Goal: Task Accomplishment & Management: Use online tool/utility

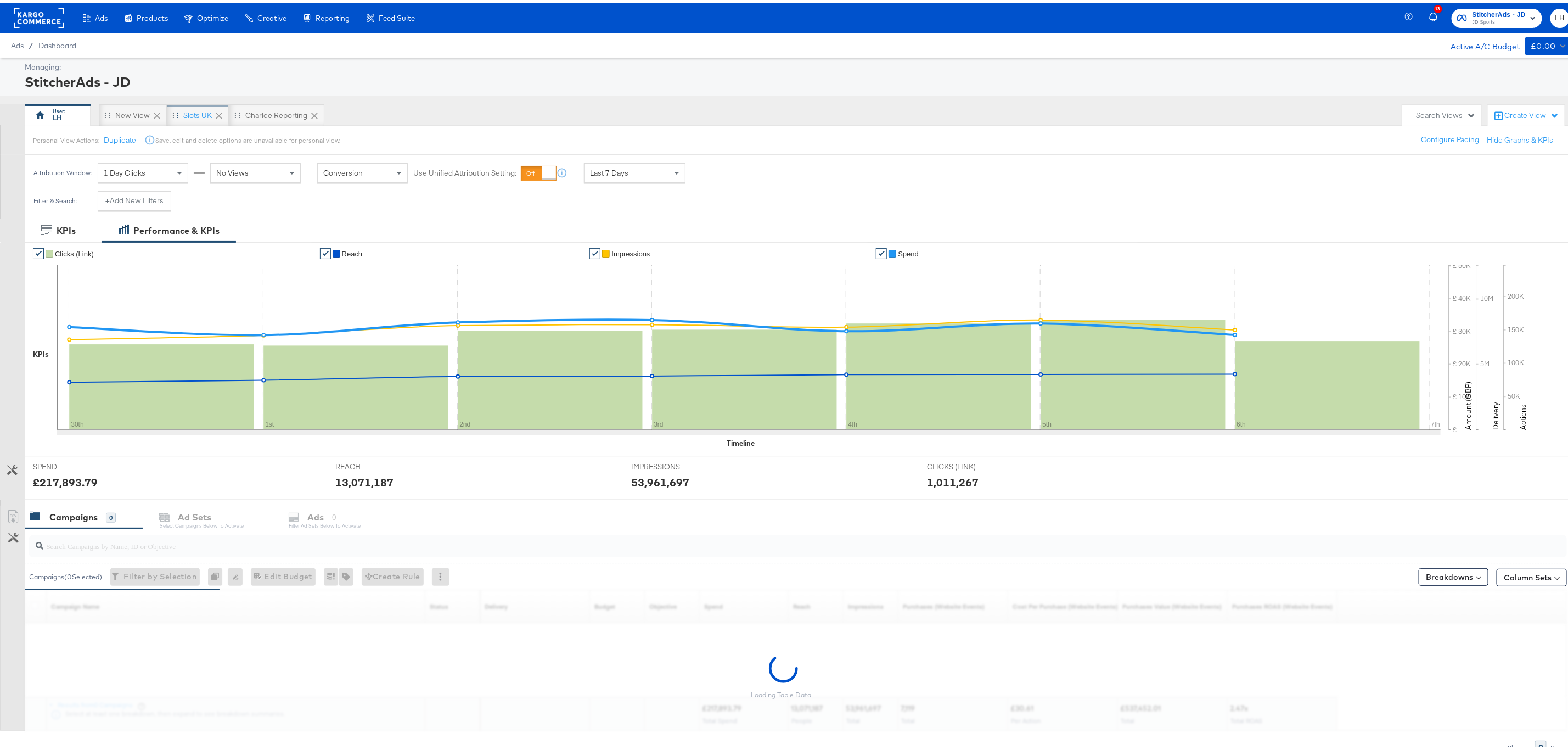
click at [198, 114] on div "Slots UK" at bounding box center [198, 112] width 29 height 10
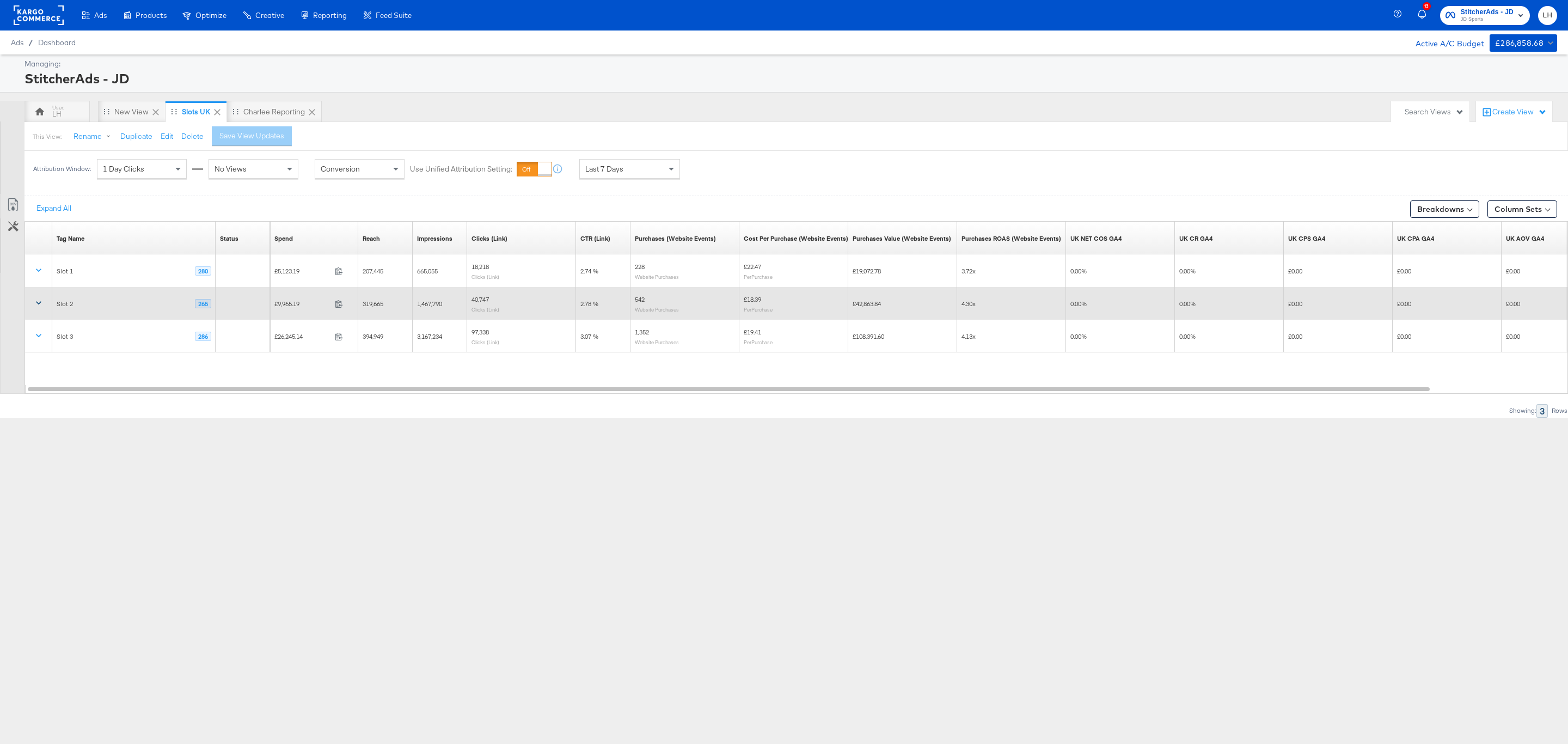
click at [40, 302] on icon at bounding box center [39, 302] width 11 height 11
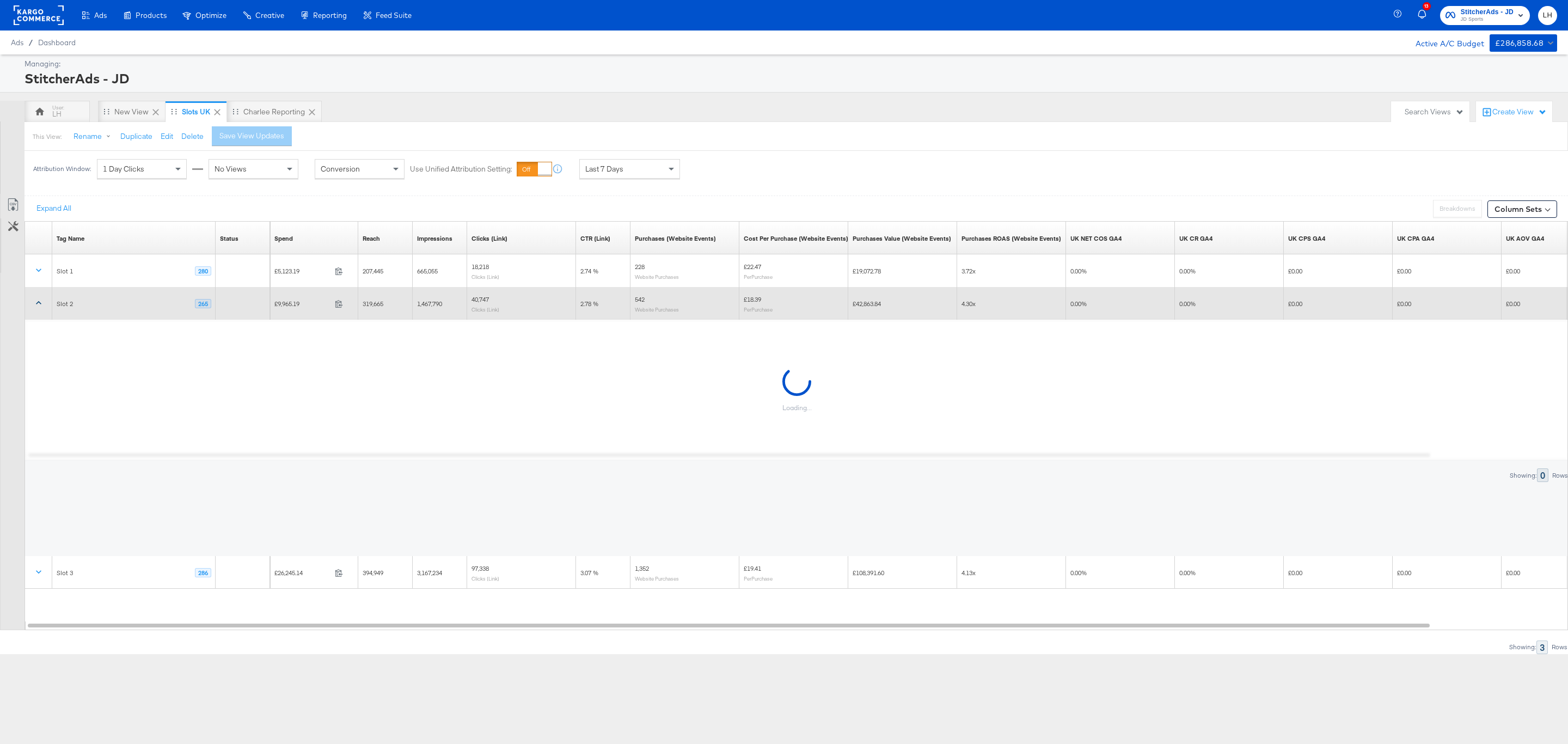
click at [40, 302] on icon at bounding box center [39, 302] width 11 height 11
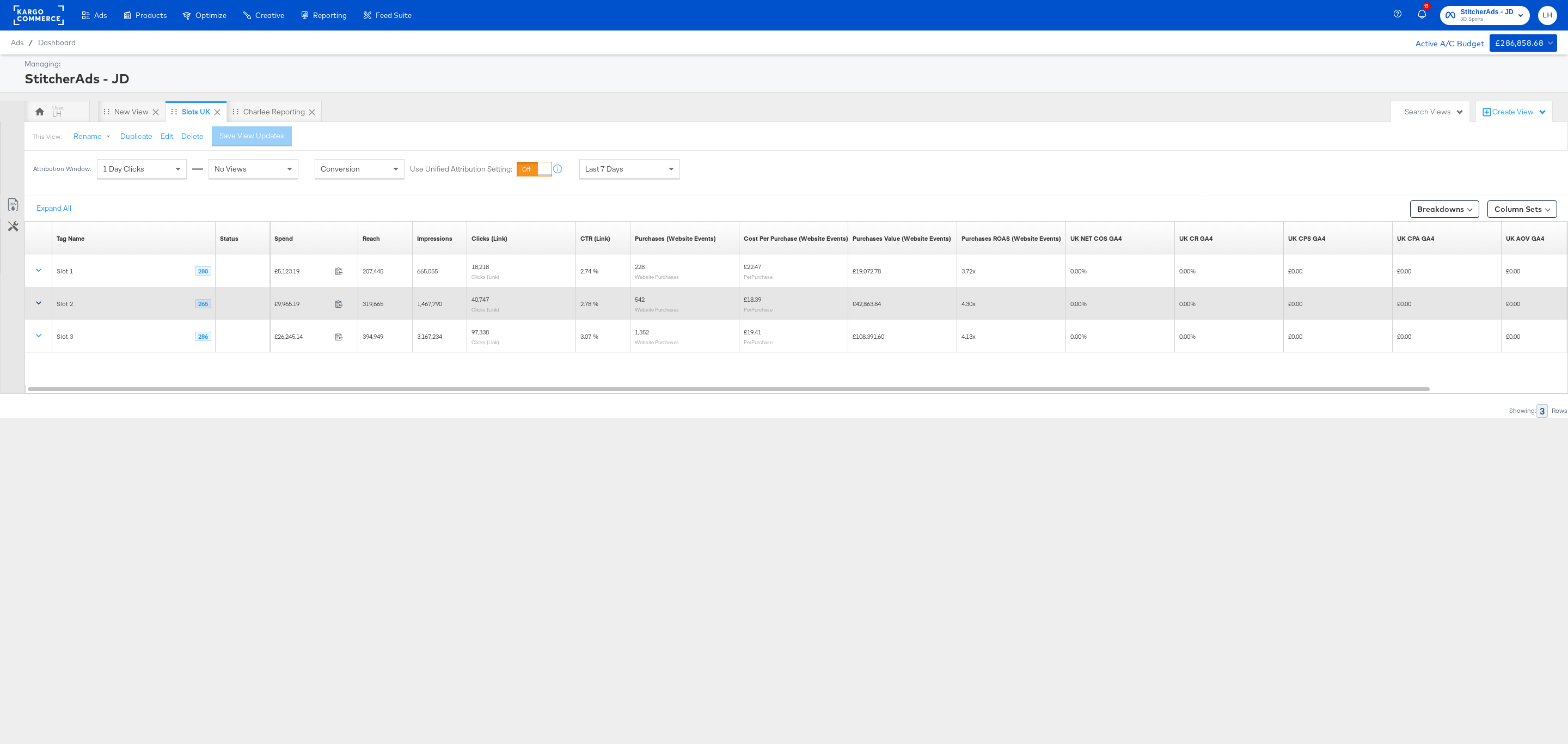
click at [603, 169] on span "Last 7 Days" at bounding box center [604, 169] width 38 height 9
click at [709, 167] on label "Start:" at bounding box center [709, 165] width 18 height 7
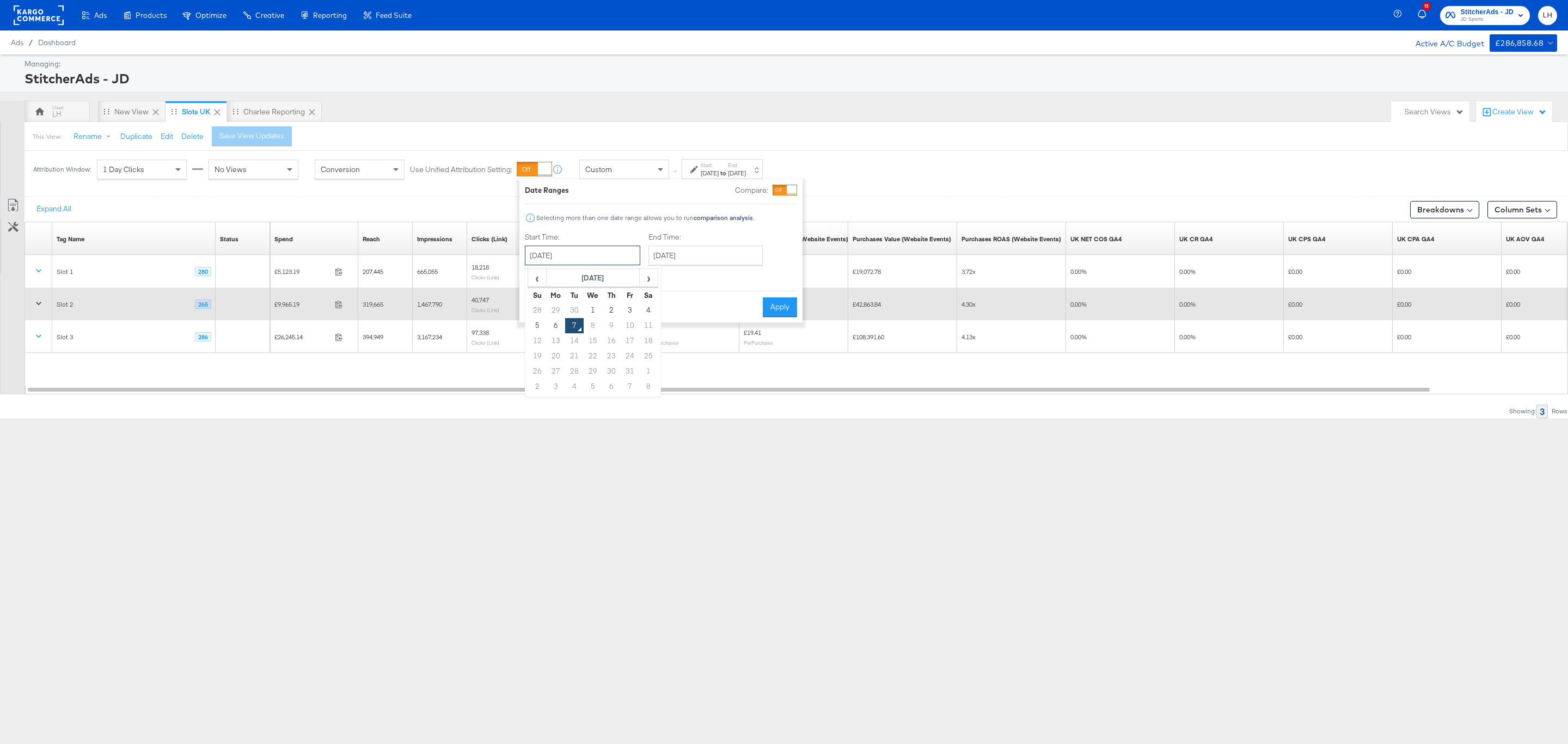
click at [579, 265] on input "[DATE]" at bounding box center [583, 255] width 115 height 20
click at [539, 279] on span "‹" at bounding box center [536, 277] width 17 height 16
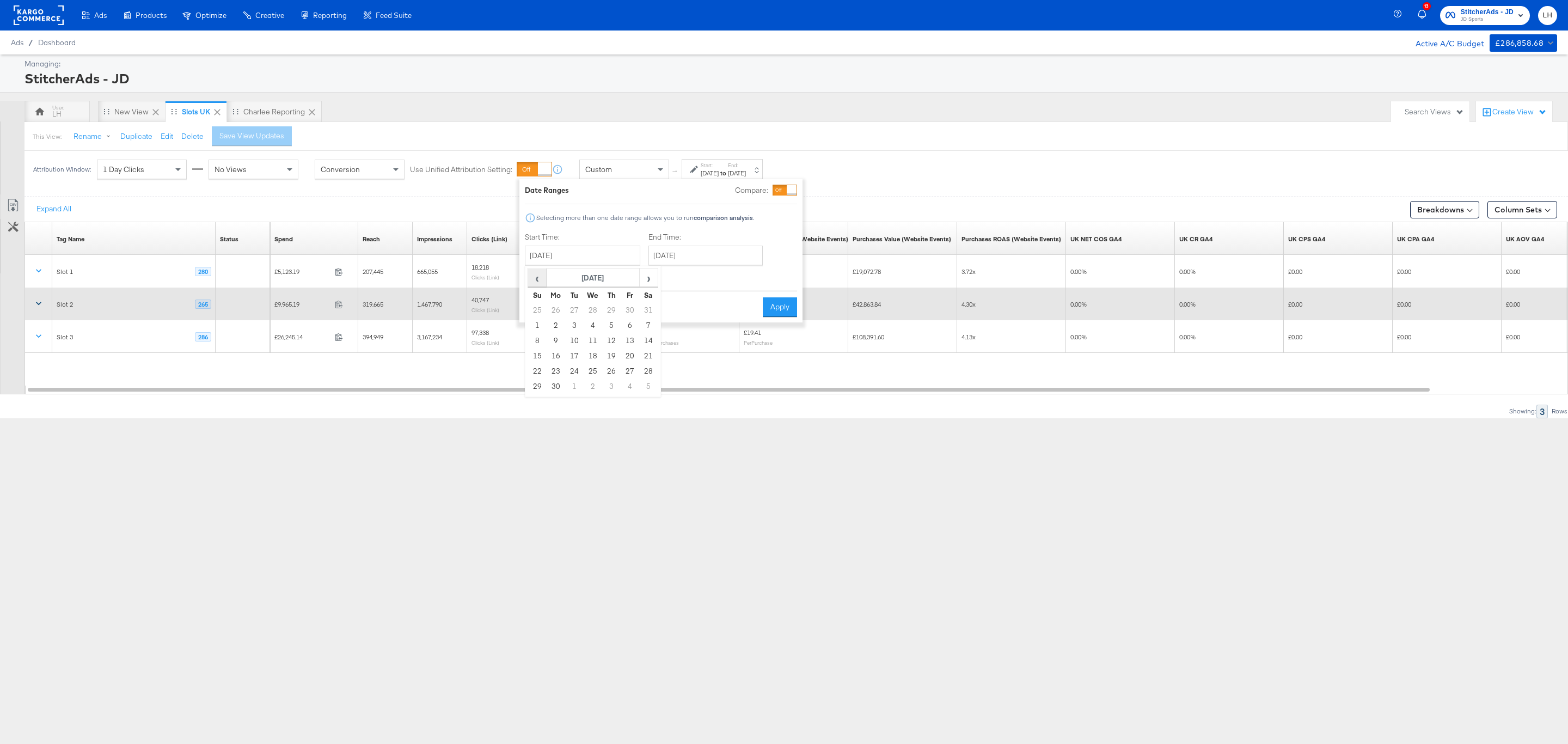
click at [539, 279] on span "‹" at bounding box center [536, 277] width 17 height 16
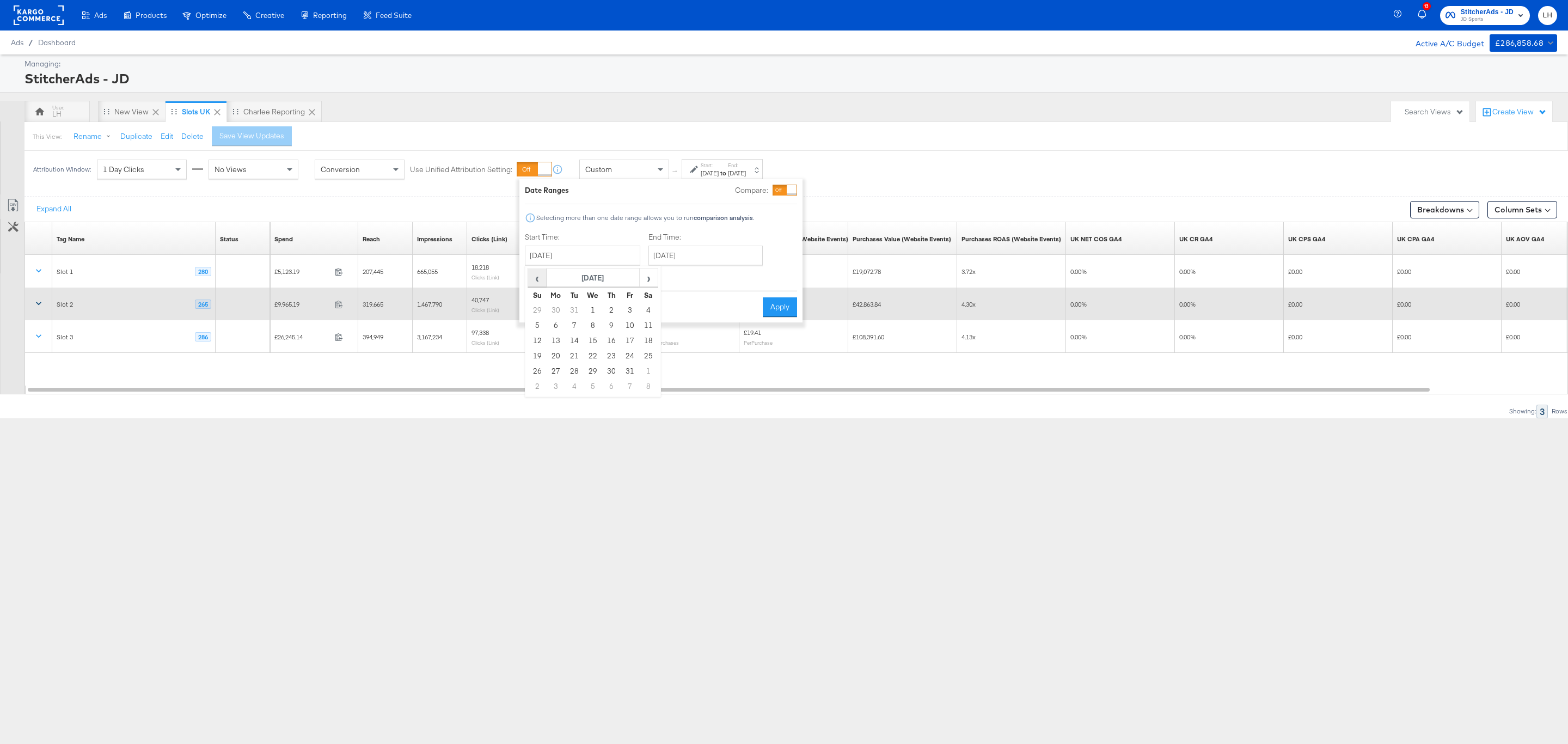
click at [539, 279] on span "‹" at bounding box center [536, 277] width 17 height 16
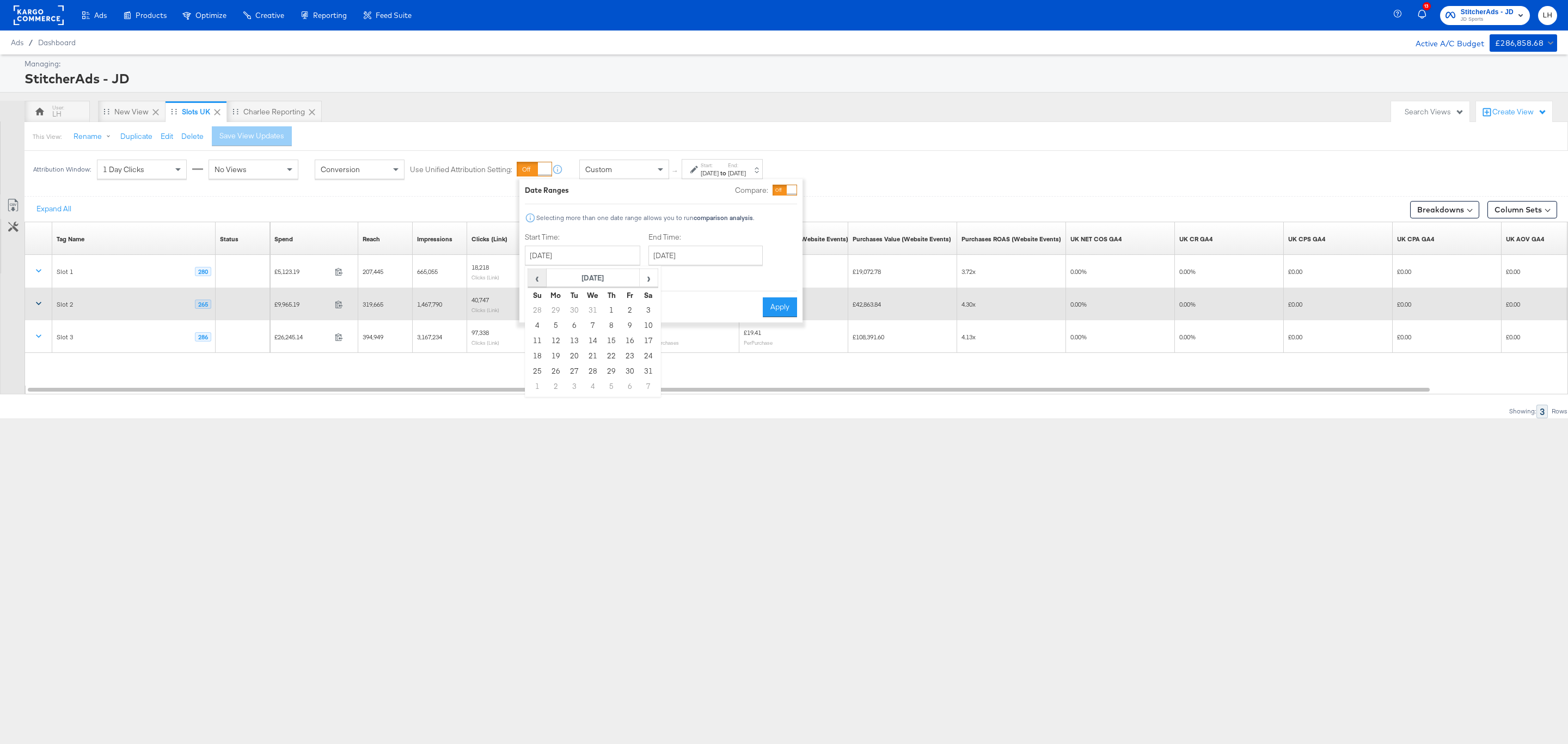
click at [539, 279] on span "‹" at bounding box center [536, 277] width 17 height 16
click at [652, 281] on span "›" at bounding box center [648, 277] width 17 height 16
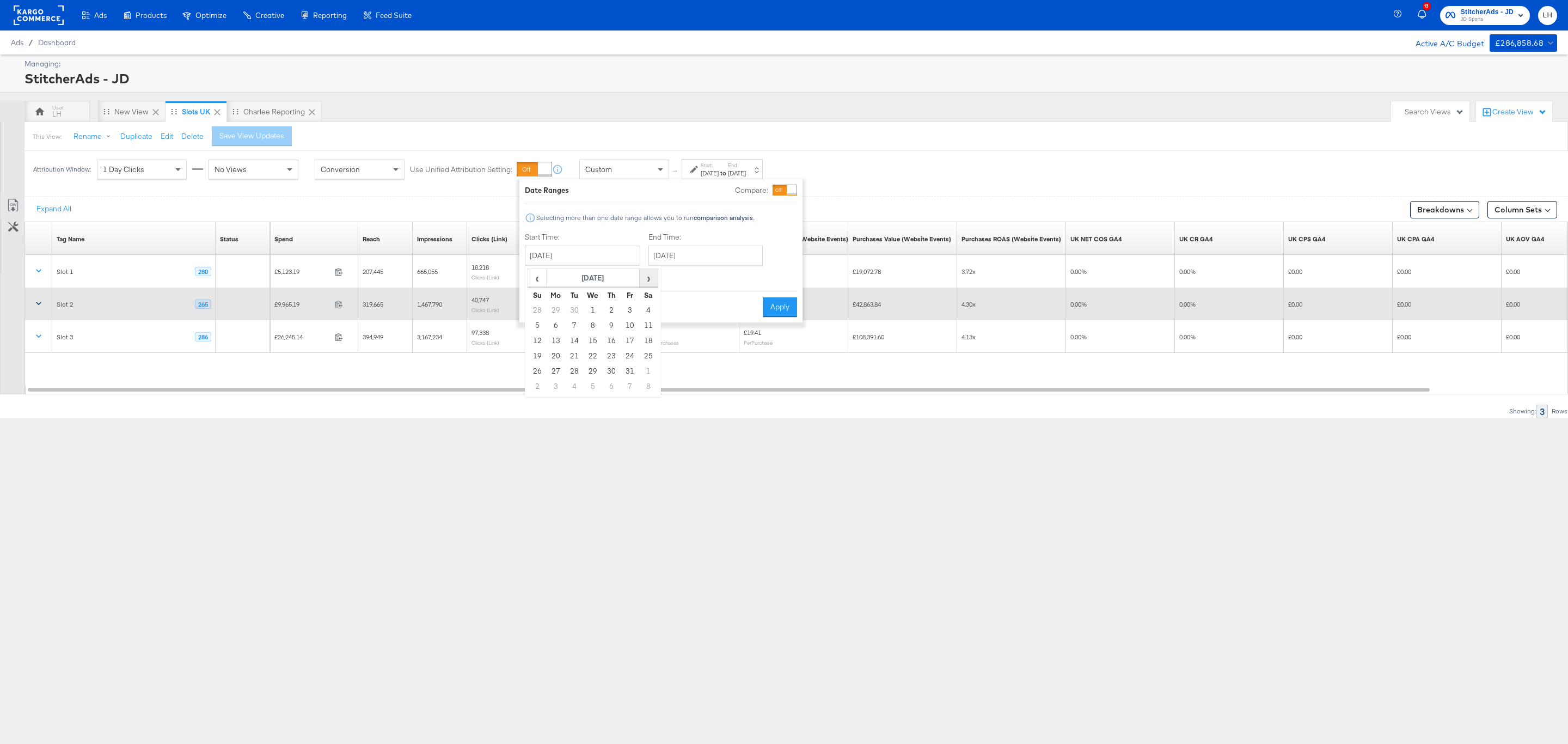
click at [652, 281] on span "›" at bounding box center [648, 277] width 17 height 16
click at [537, 275] on span "‹" at bounding box center [536, 277] width 17 height 16
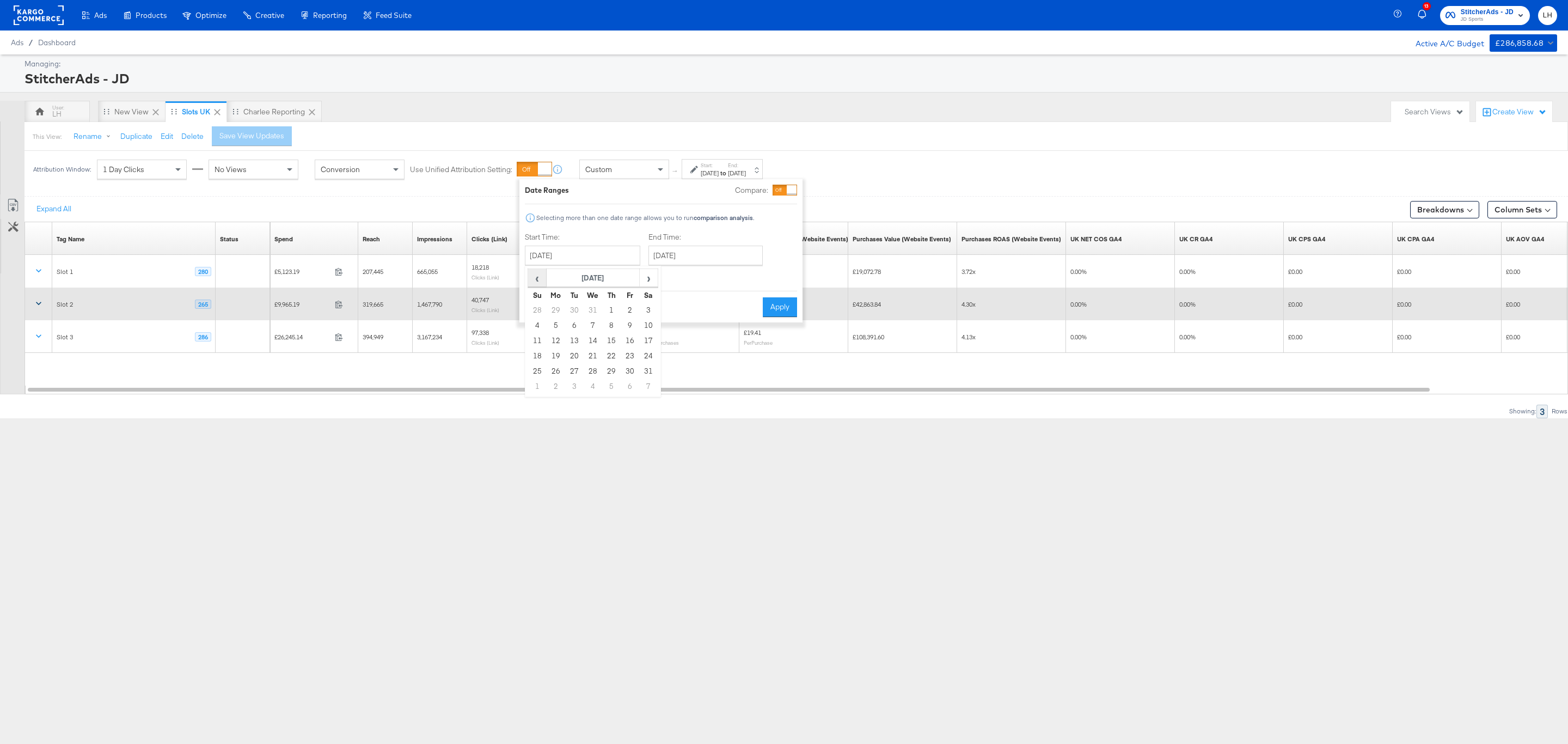
click at [537, 275] on span "‹" at bounding box center [536, 277] width 17 height 16
click at [642, 284] on span "›" at bounding box center [648, 277] width 17 height 16
click at [611, 343] on td "13" at bounding box center [611, 340] width 18 height 15
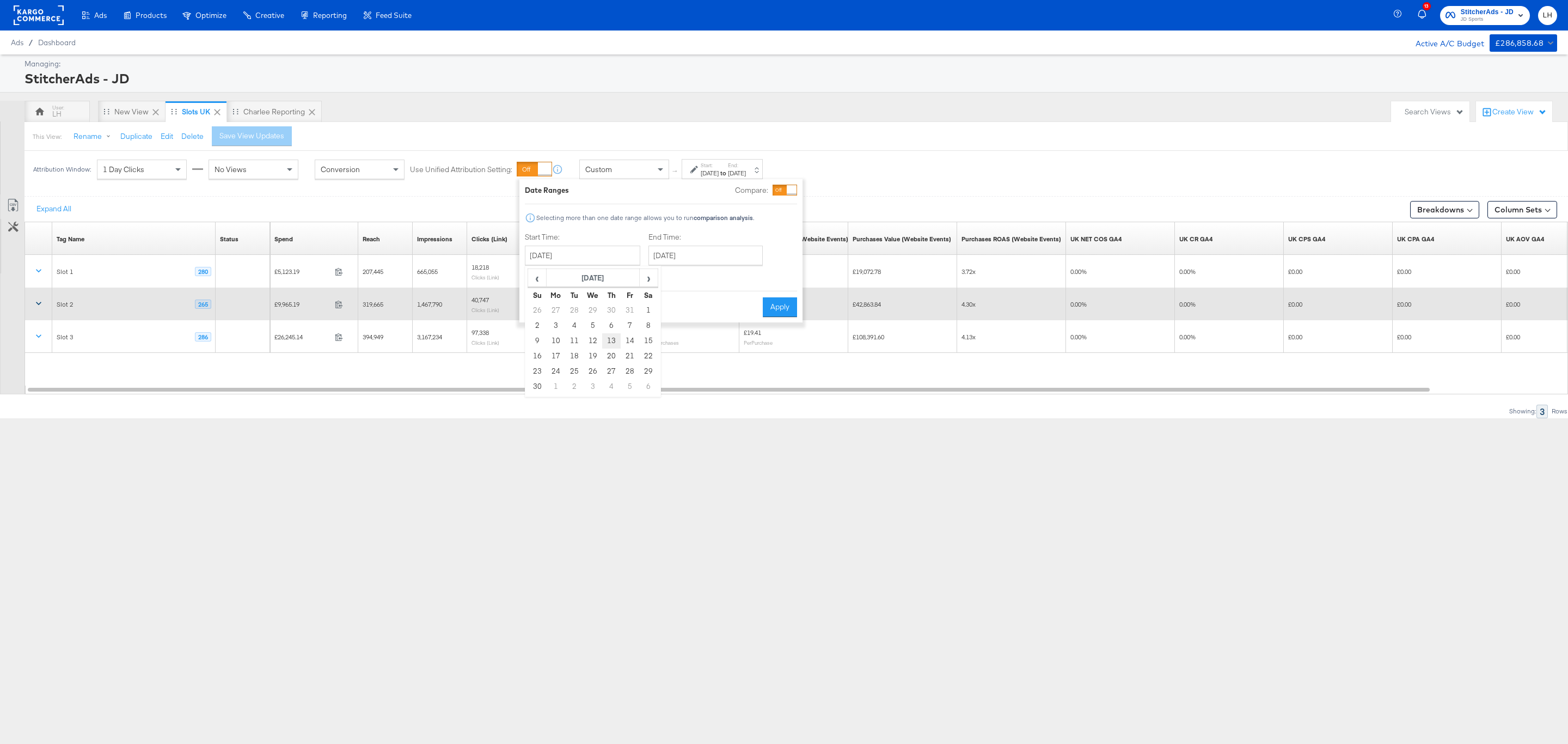
type input "[DATE]"
click at [703, 260] on input "[DATE]" at bounding box center [709, 255] width 115 height 20
click at [671, 324] on td "5" at bounding box center [665, 326] width 18 height 15
type input "[DATE]"
click at [691, 297] on div "Cancel Apply" at bounding box center [664, 303] width 272 height 26
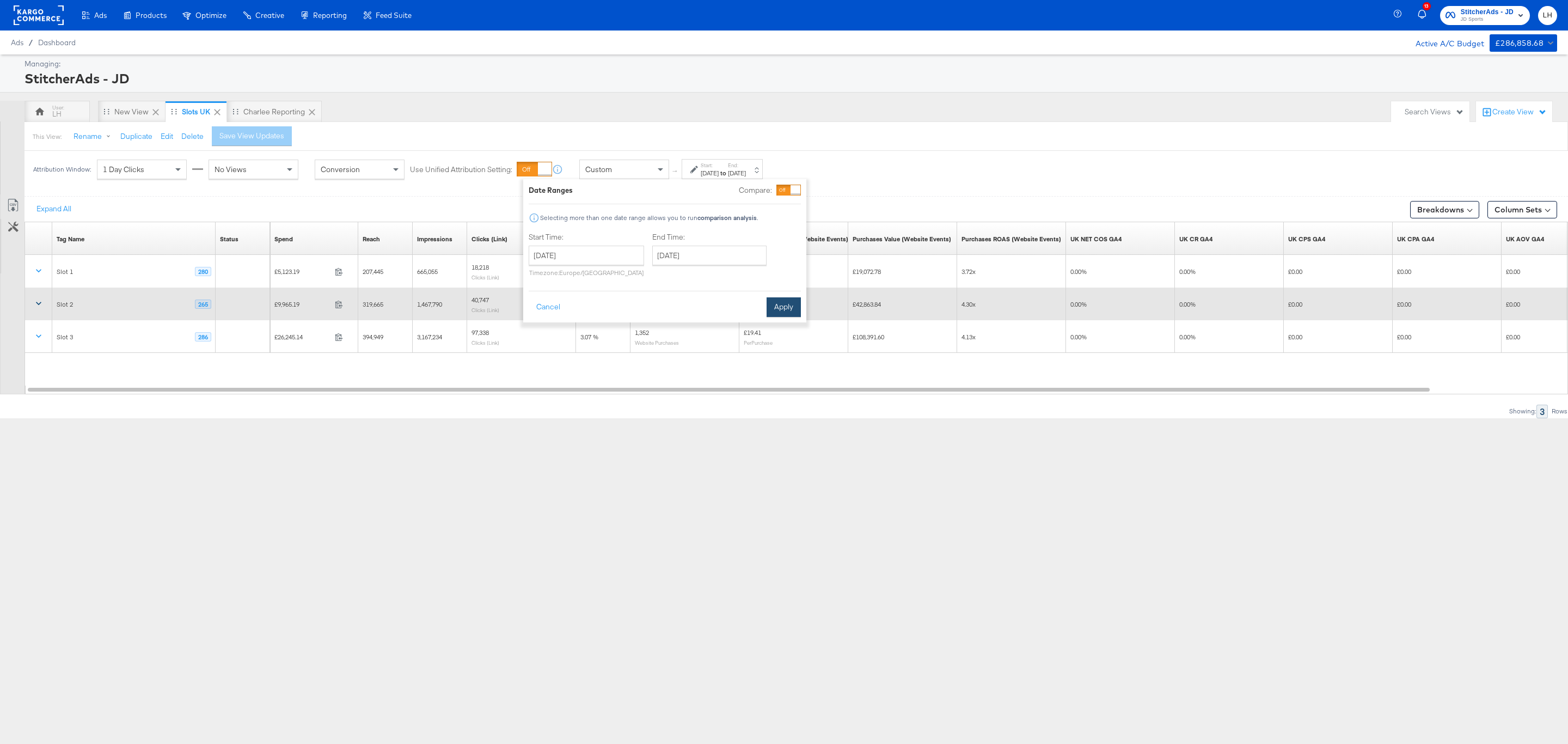
click at [785, 308] on button "Apply" at bounding box center [783, 307] width 35 height 20
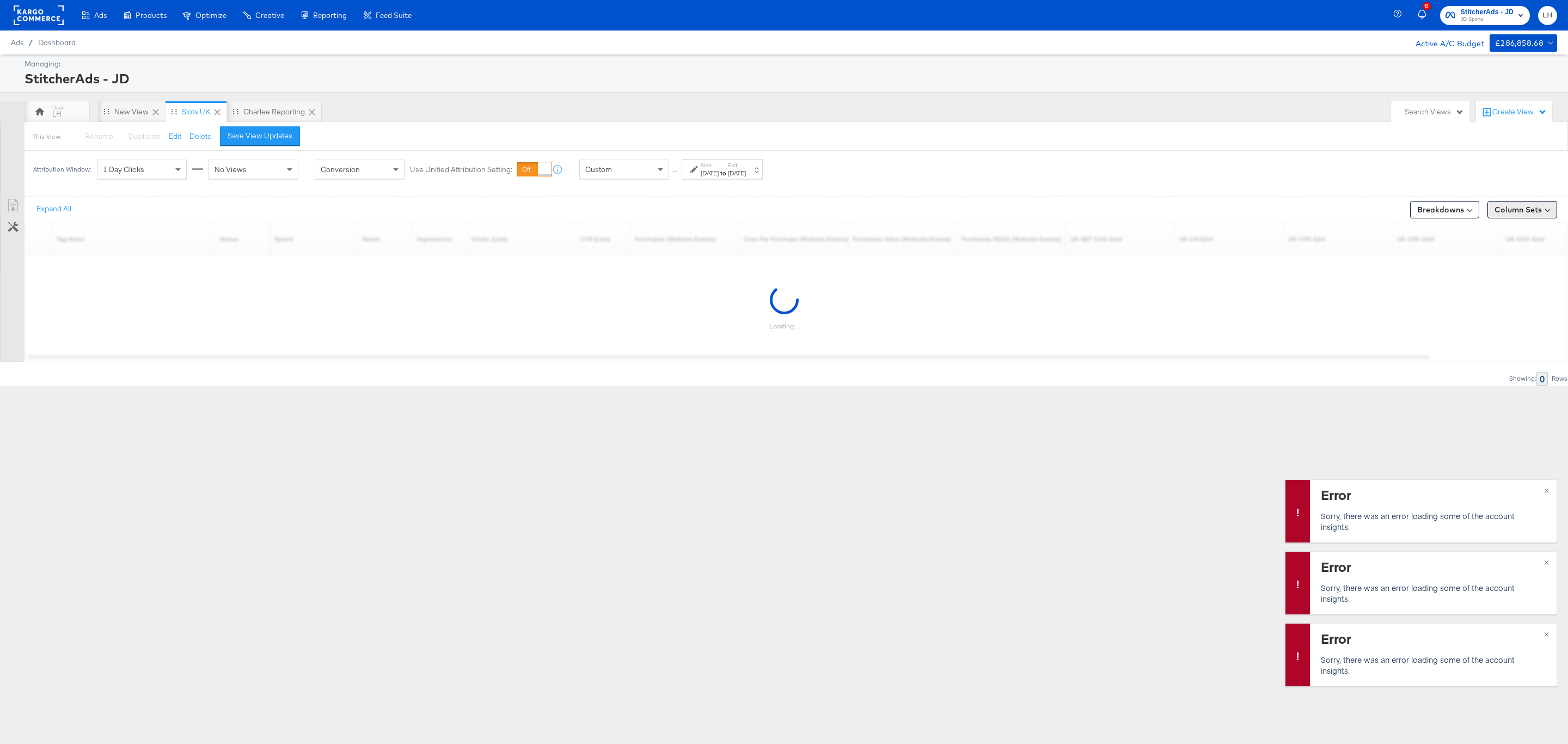
click at [1514, 210] on button "Column Sets" at bounding box center [1522, 210] width 70 height 18
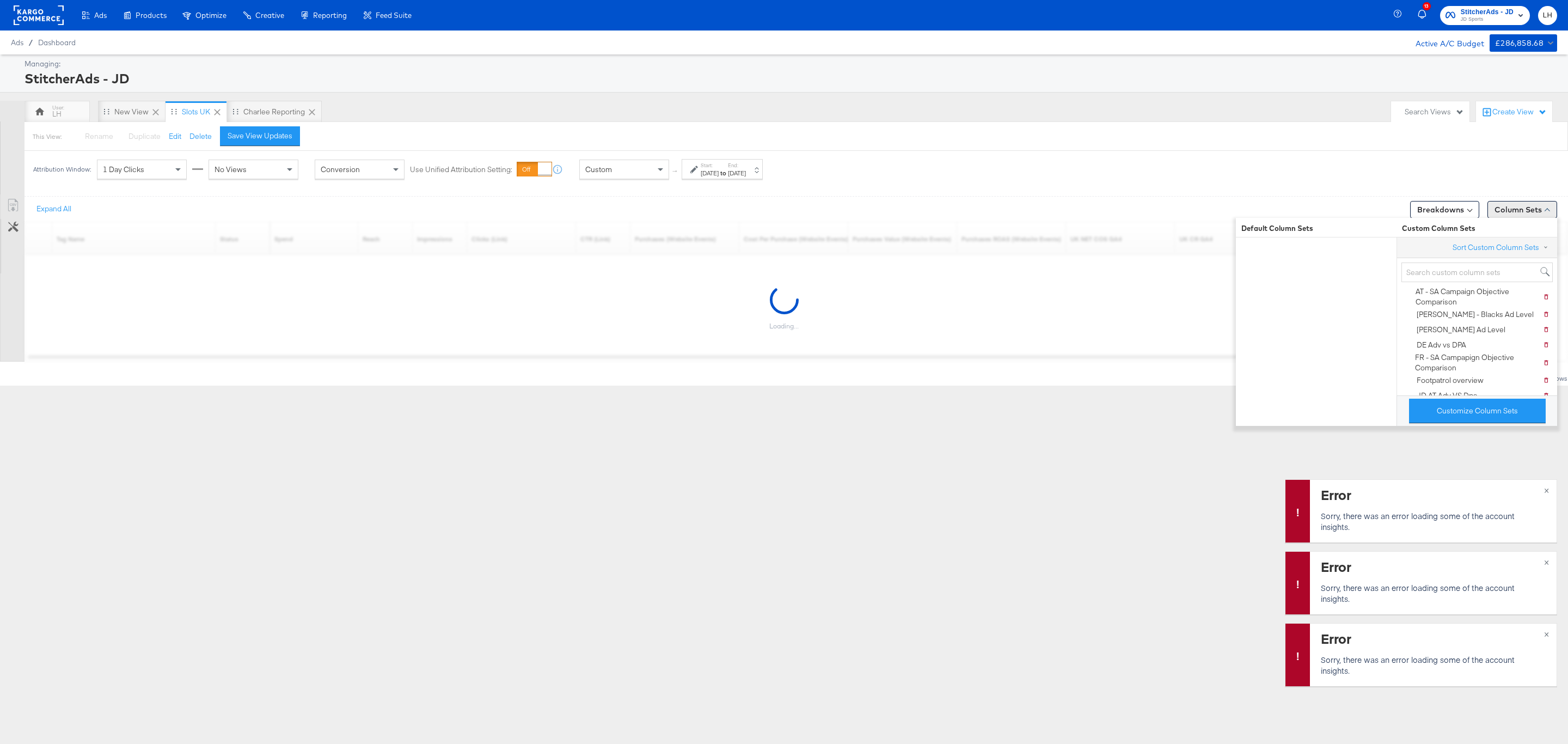
click at [1514, 210] on button "Column Sets" at bounding box center [1522, 210] width 70 height 18
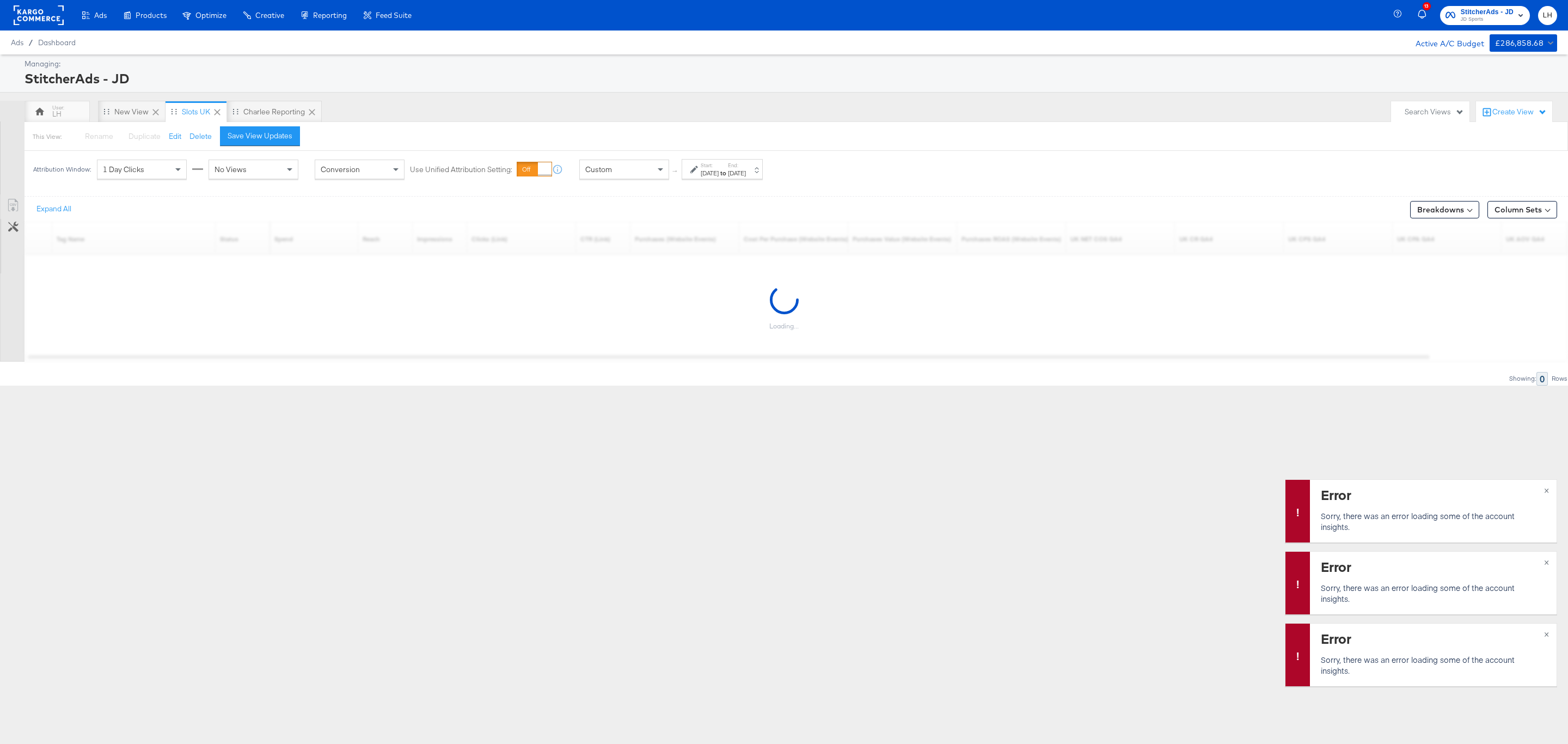
click at [1434, 117] on div "Search Views" at bounding box center [1430, 111] width 79 height 21
click at [1495, 116] on div "Create View" at bounding box center [1519, 112] width 54 height 11
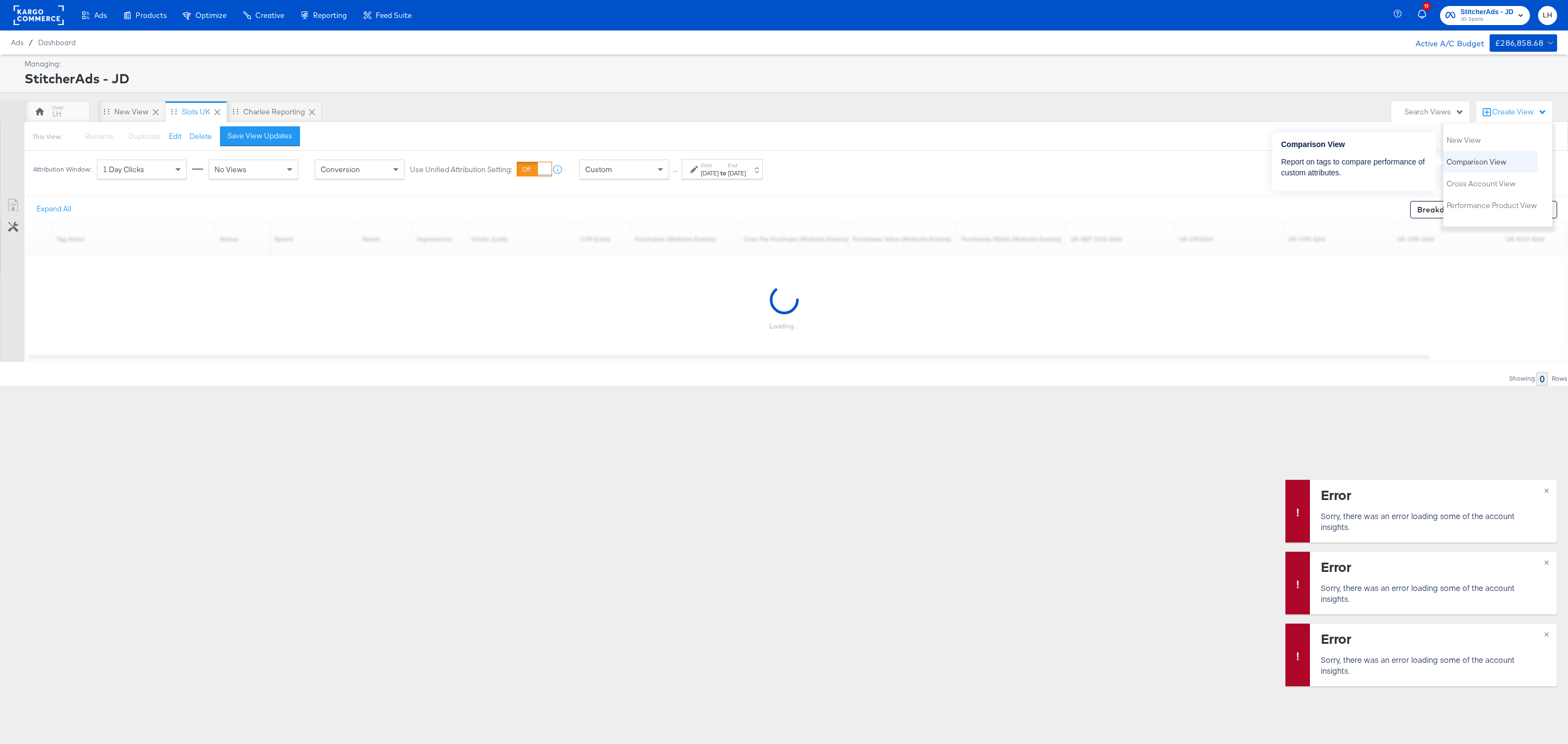
click at [1493, 162] on span "Comparison View" at bounding box center [1476, 161] width 60 height 10
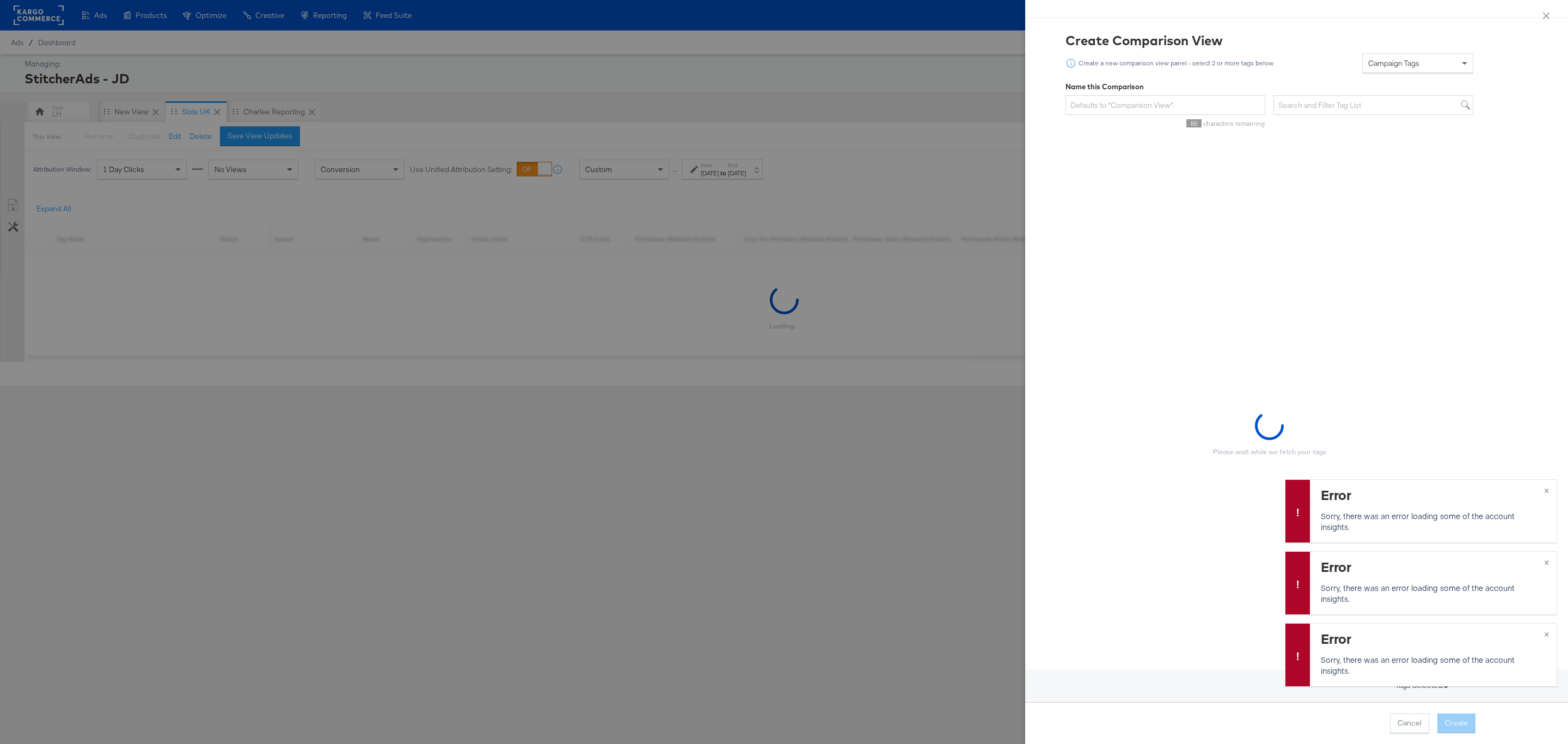
click at [860, 218] on div at bounding box center [784, 372] width 1568 height 744
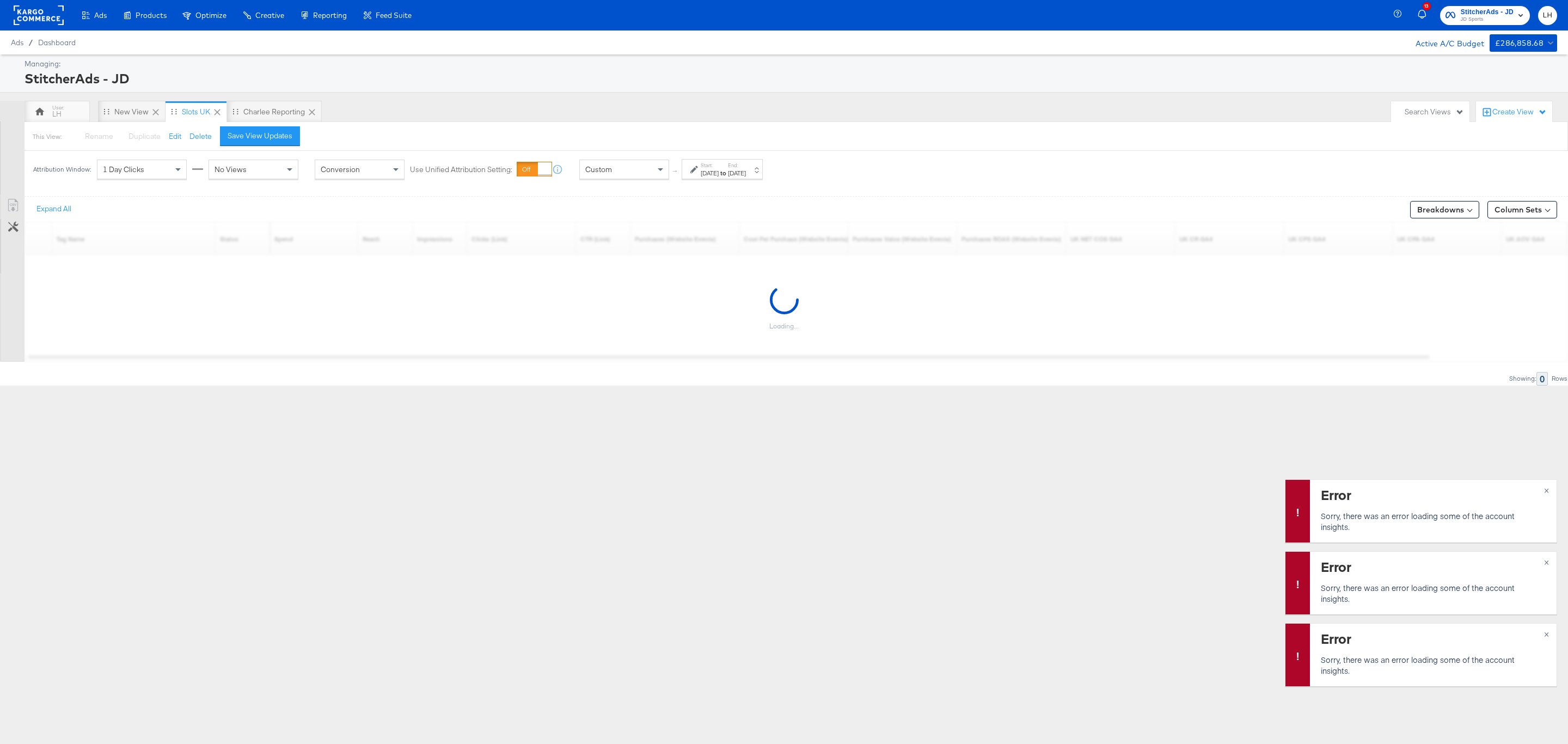
click at [747, 178] on div "Start: [DATE] to End: [DATE]" at bounding box center [722, 169] width 81 height 20
click at [557, 311] on button "Cancel" at bounding box center [548, 307] width 39 height 20
click at [1544, 492] on span "×" at bounding box center [1546, 489] width 5 height 12
click at [1544, 564] on span "×" at bounding box center [1546, 561] width 5 height 12
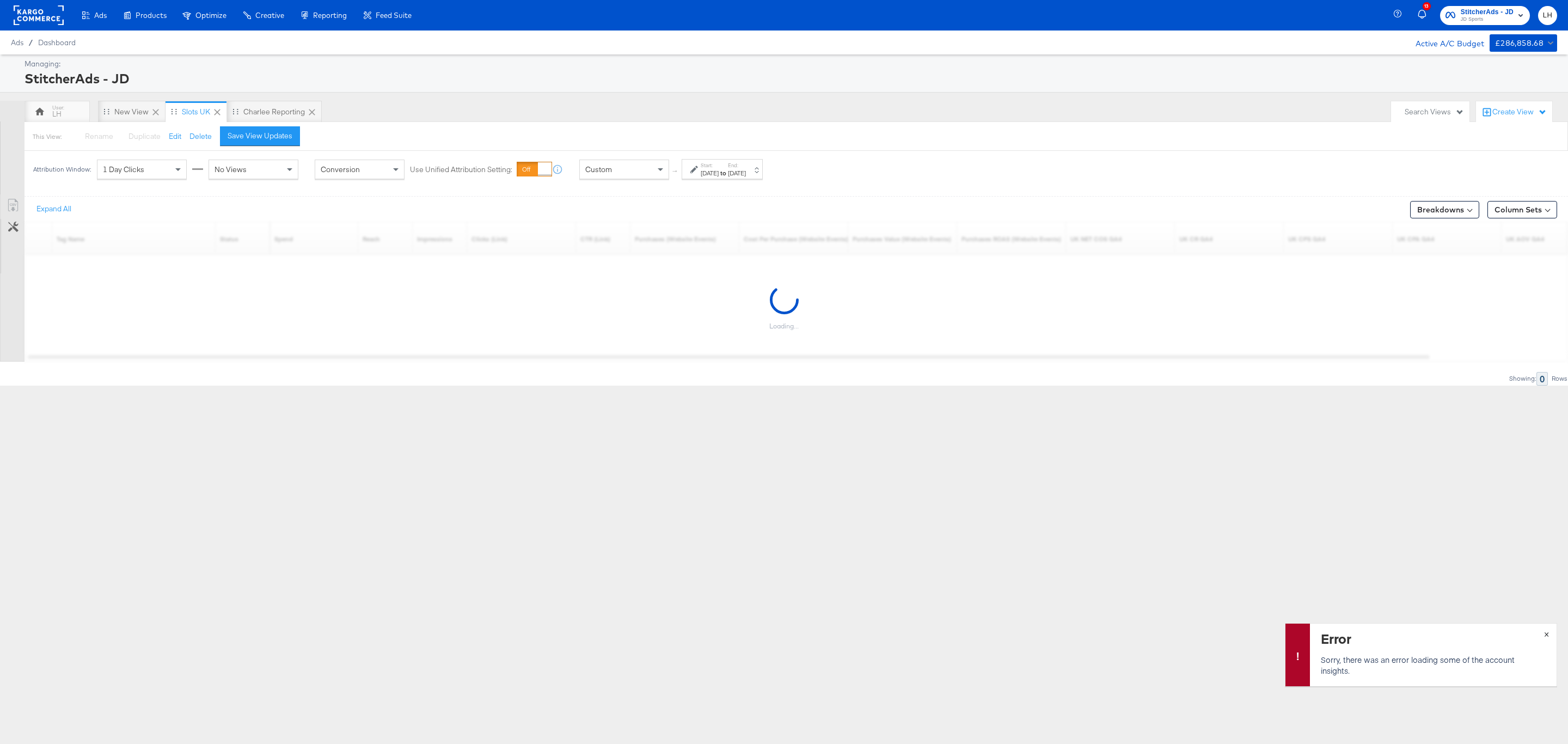
click at [1539, 636] on button "×" at bounding box center [1546, 633] width 20 height 20
click at [1093, 175] on div "Attribution Window: 1 Day Clicks No Views Conversion Use Unified Attribution Se…" at bounding box center [784, 169] width 1568 height 37
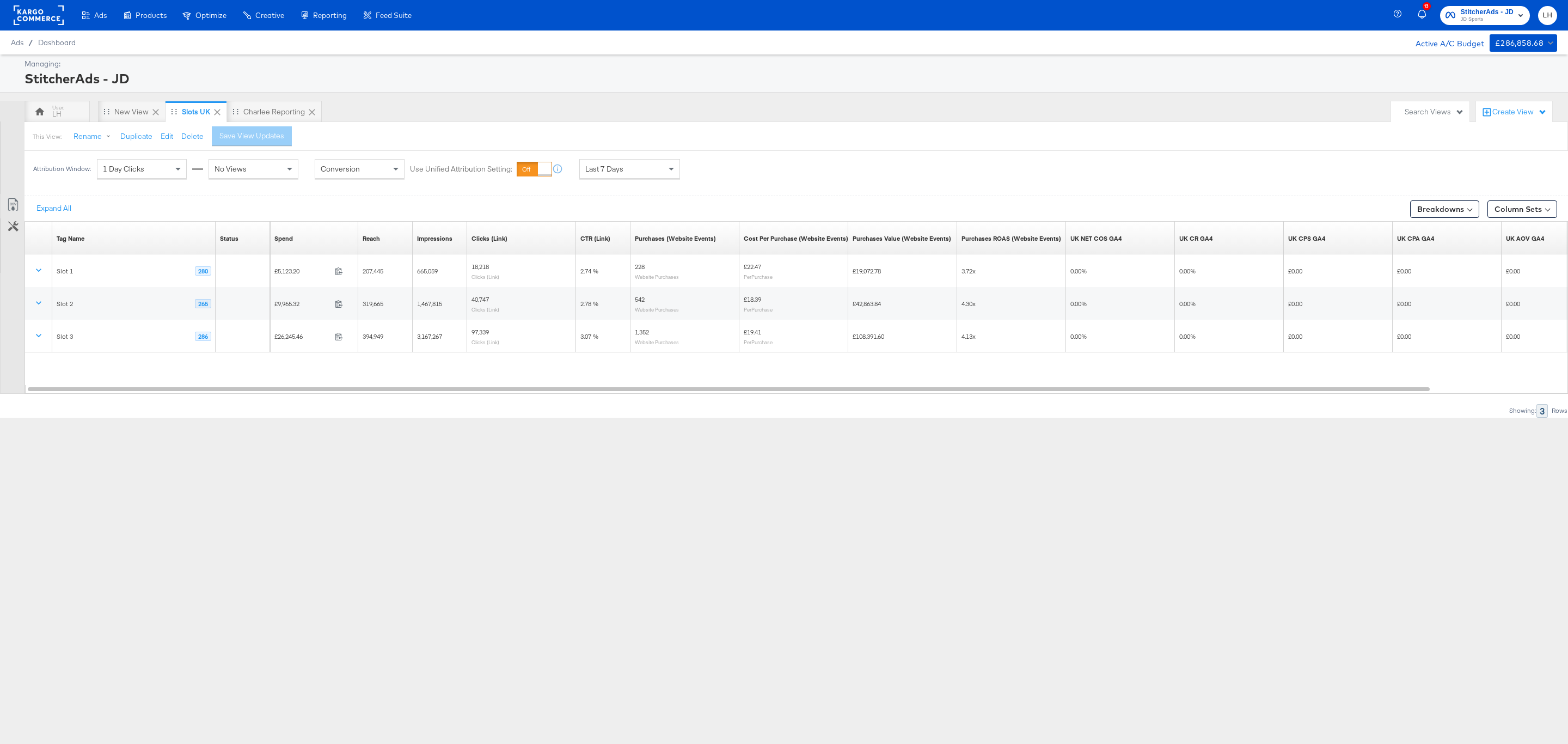
click at [1510, 112] on div "Create View" at bounding box center [1519, 112] width 54 height 11
click at [1506, 162] on span "Comparison View" at bounding box center [1476, 161] width 60 height 10
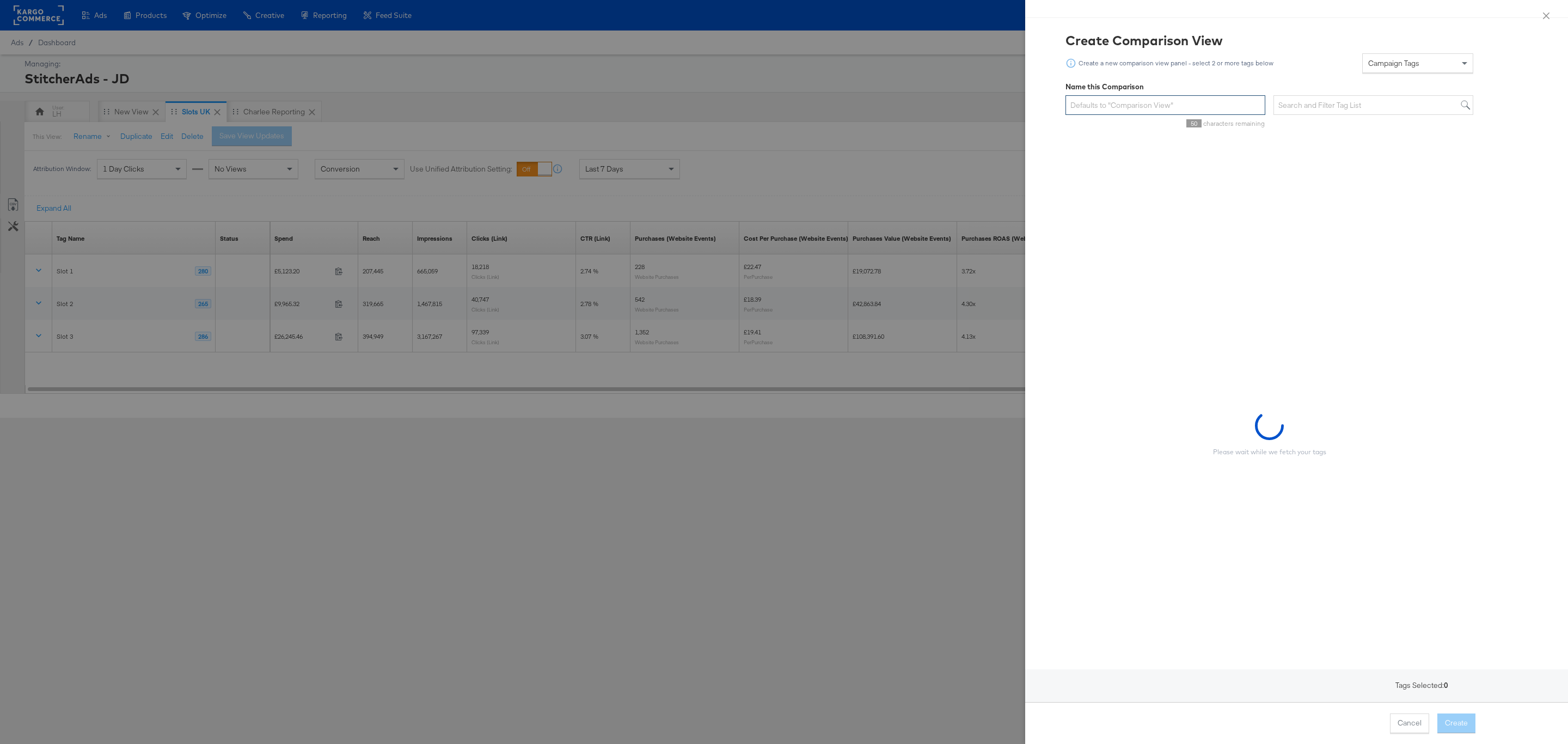
click at [1157, 102] on input "text" at bounding box center [1165, 105] width 200 height 20
click at [1403, 61] on span "Campaign Tags" at bounding box center [1393, 63] width 51 height 9
click at [1402, 62] on span "Campaign Tags" at bounding box center [1393, 63] width 51 height 9
click at [1301, 60] on div "Create a new comparison view panel - select 2 or more tags below Campaign Tags …" at bounding box center [1269, 63] width 408 height 20
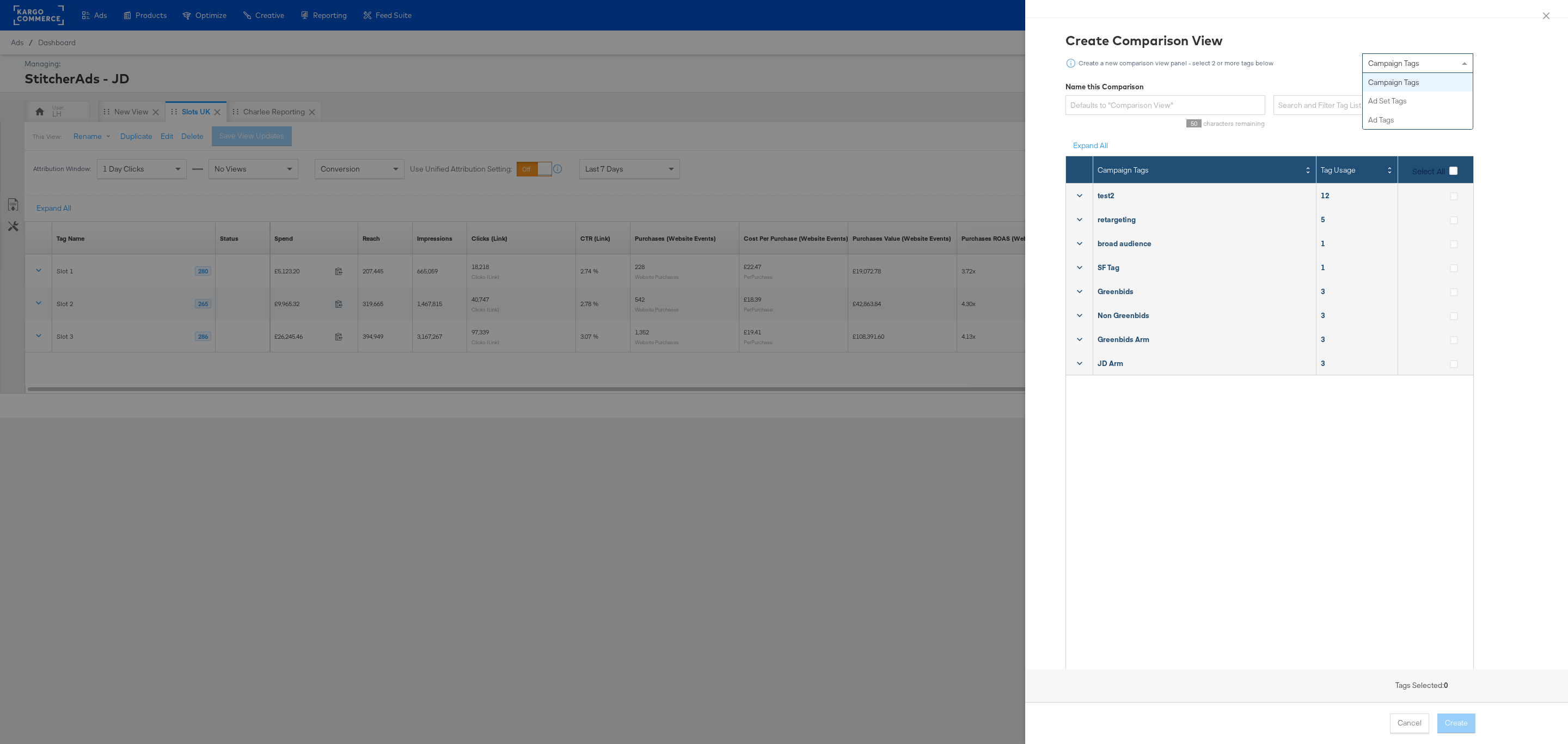
click at [1400, 69] on div "Campaign Tags" at bounding box center [1417, 62] width 110 height 18
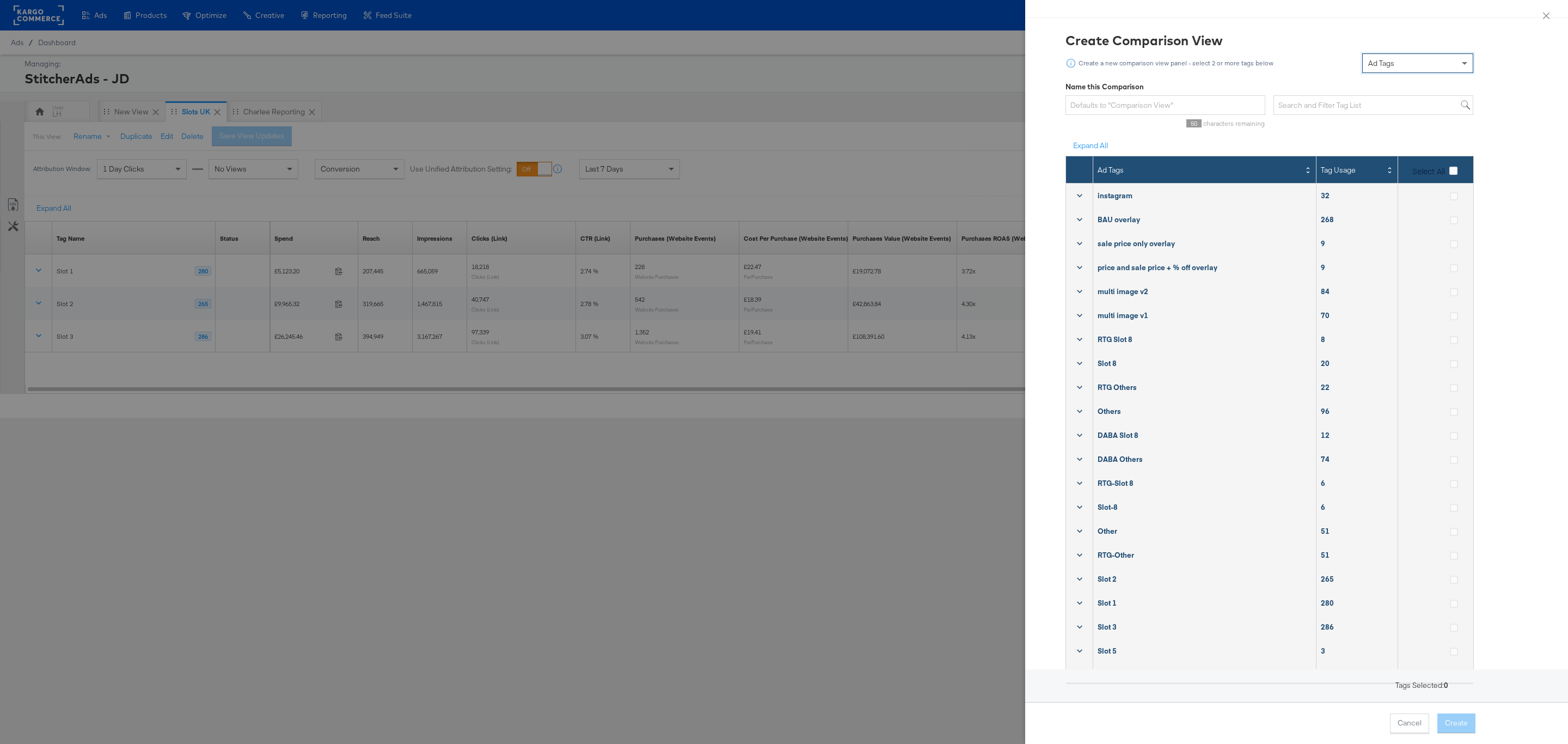
click at [1077, 216] on icon at bounding box center [1080, 219] width 11 height 11
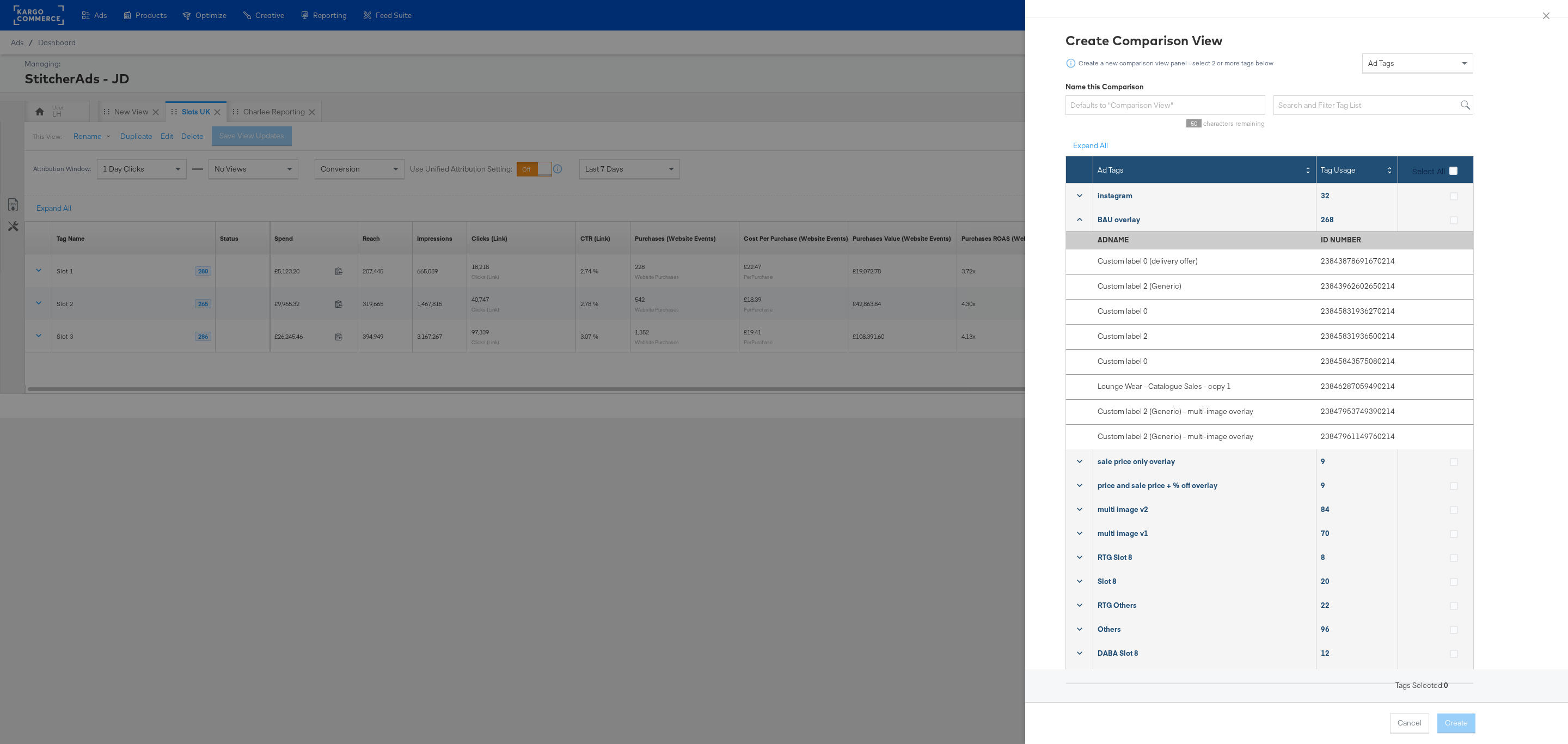
click at [1077, 216] on icon at bounding box center [1080, 219] width 11 height 11
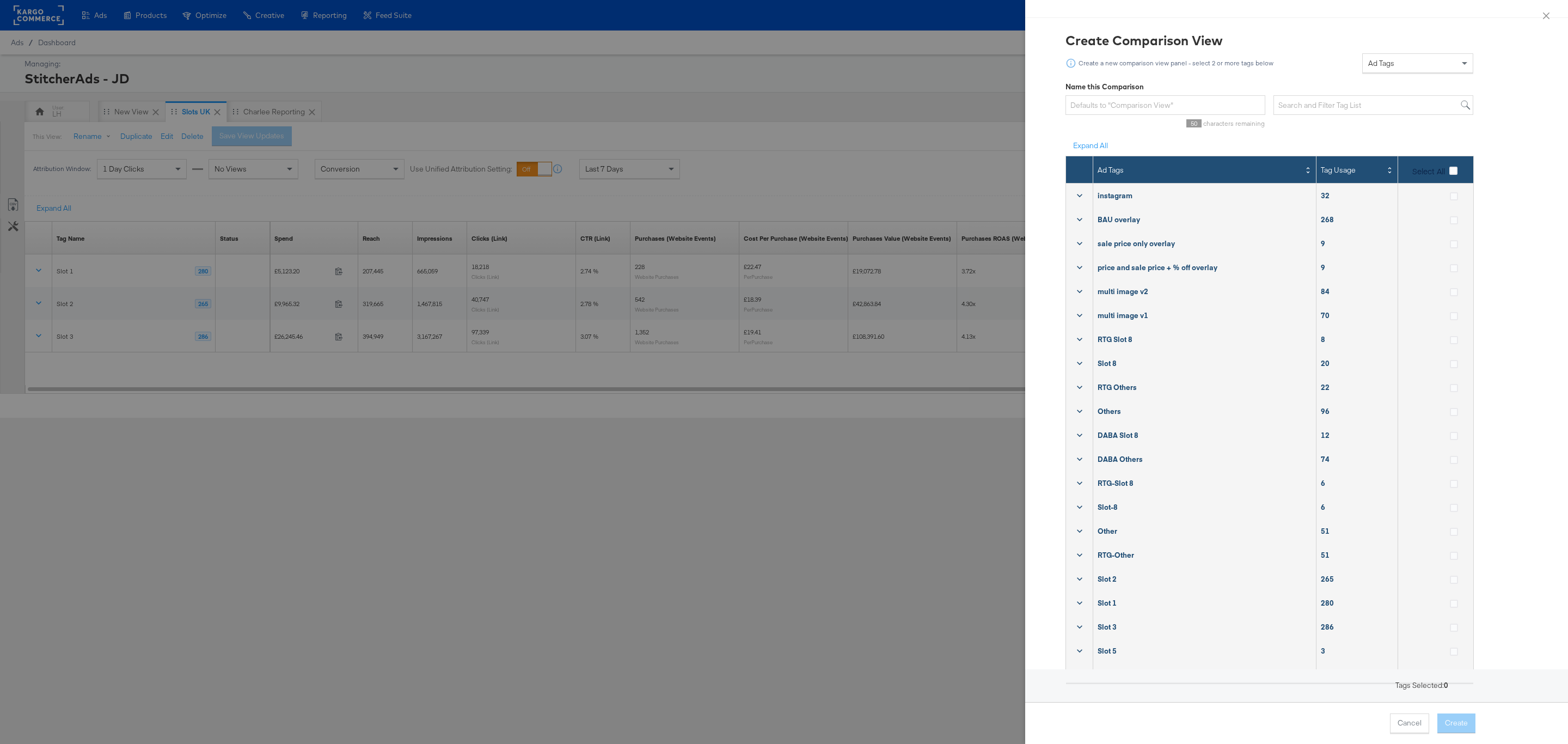
click at [1074, 222] on icon at bounding box center [1080, 219] width 11 height 11
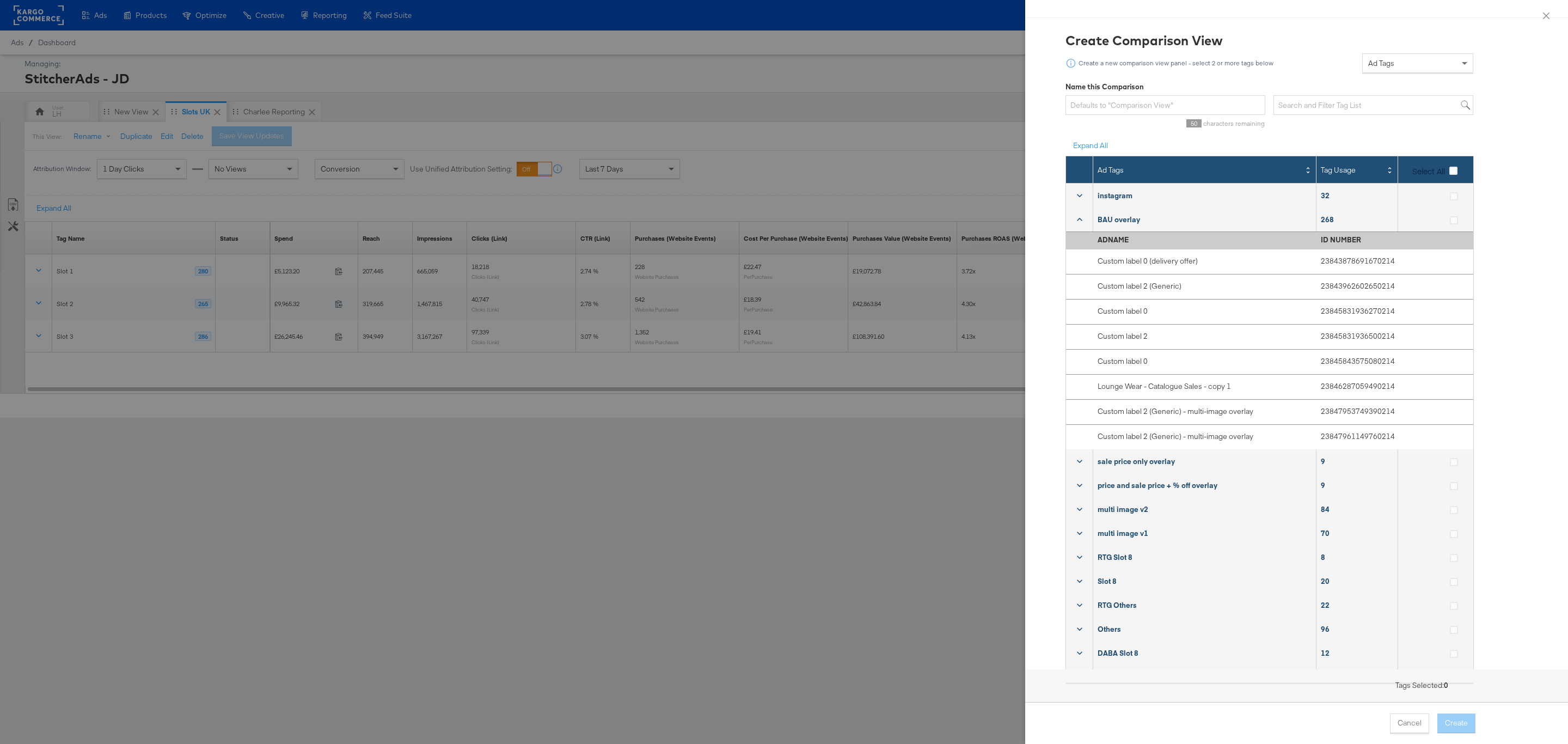
click at [1074, 222] on icon at bounding box center [1080, 219] width 11 height 11
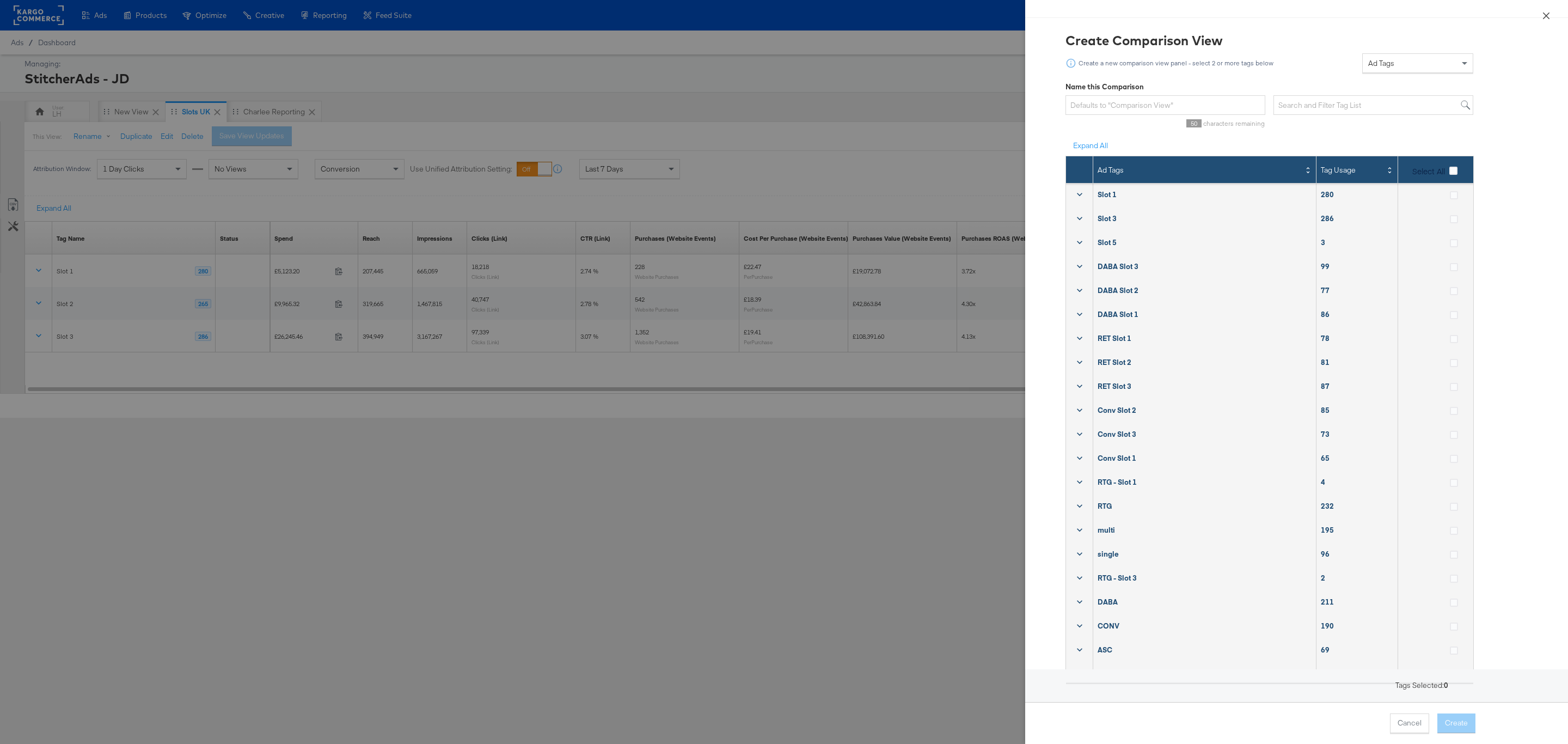
click at [1544, 20] on button "Close" at bounding box center [1546, 15] width 31 height 31
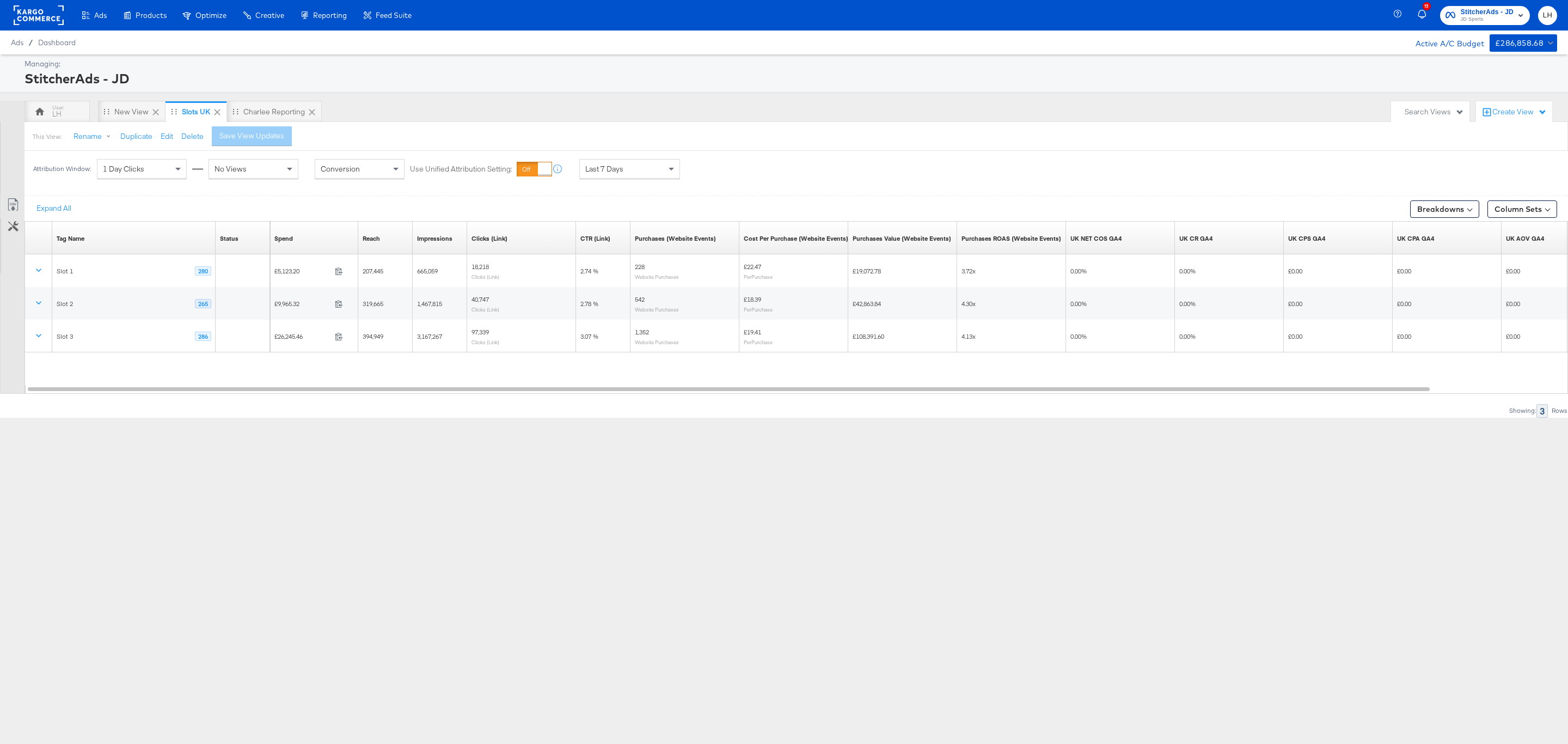
click at [639, 172] on div "Last 7 Days" at bounding box center [629, 168] width 100 height 18
click at [728, 184] on div "Attribution Window: 1 Day Clicks No Views Conversion Use Unified Attribution Se…" at bounding box center [784, 168] width 1568 height 36
click at [631, 170] on div "Last 7 Days" at bounding box center [629, 168] width 100 height 18
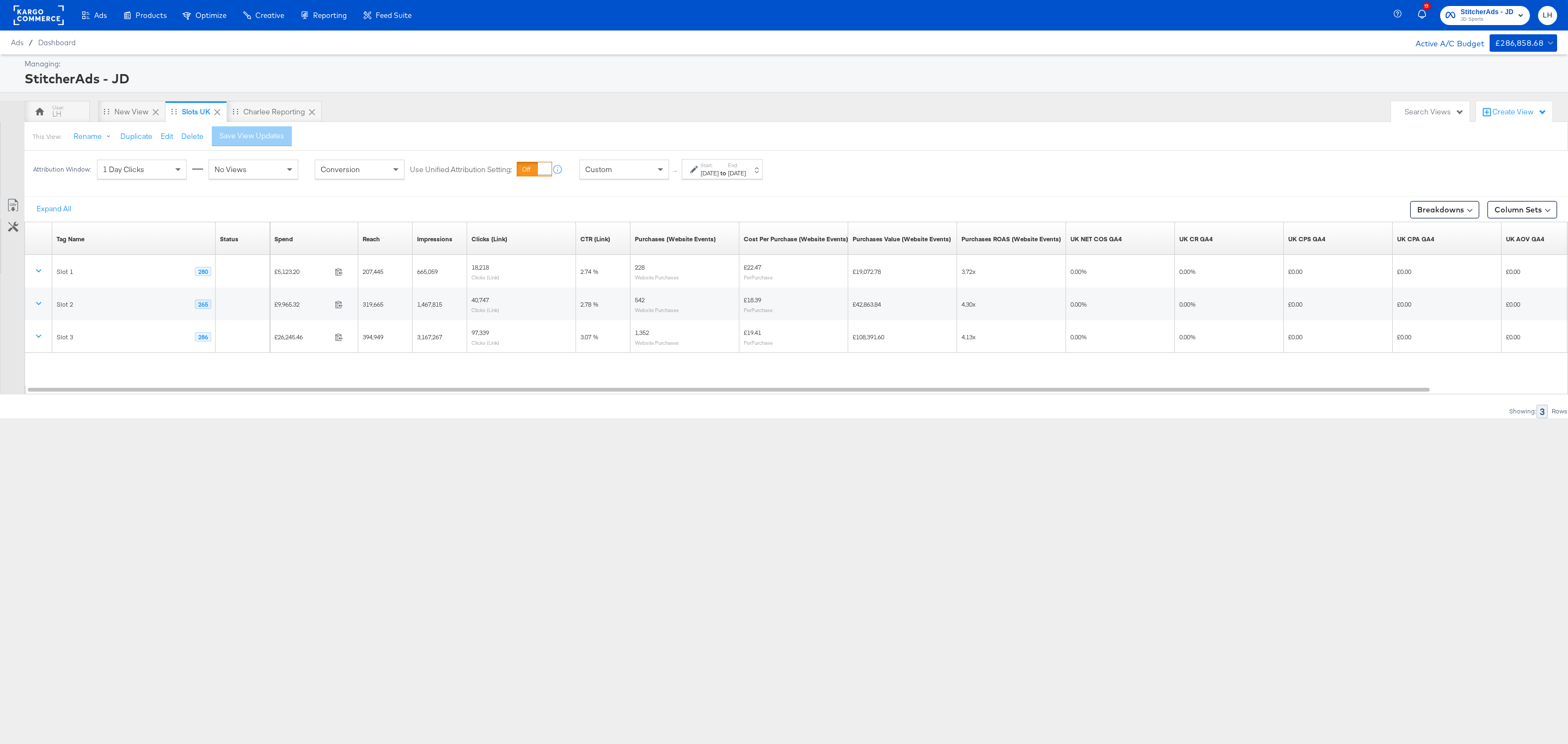
click at [705, 176] on div "[DATE]" at bounding box center [709, 173] width 18 height 9
click at [614, 255] on input "[DATE]" at bounding box center [583, 255] width 115 height 20
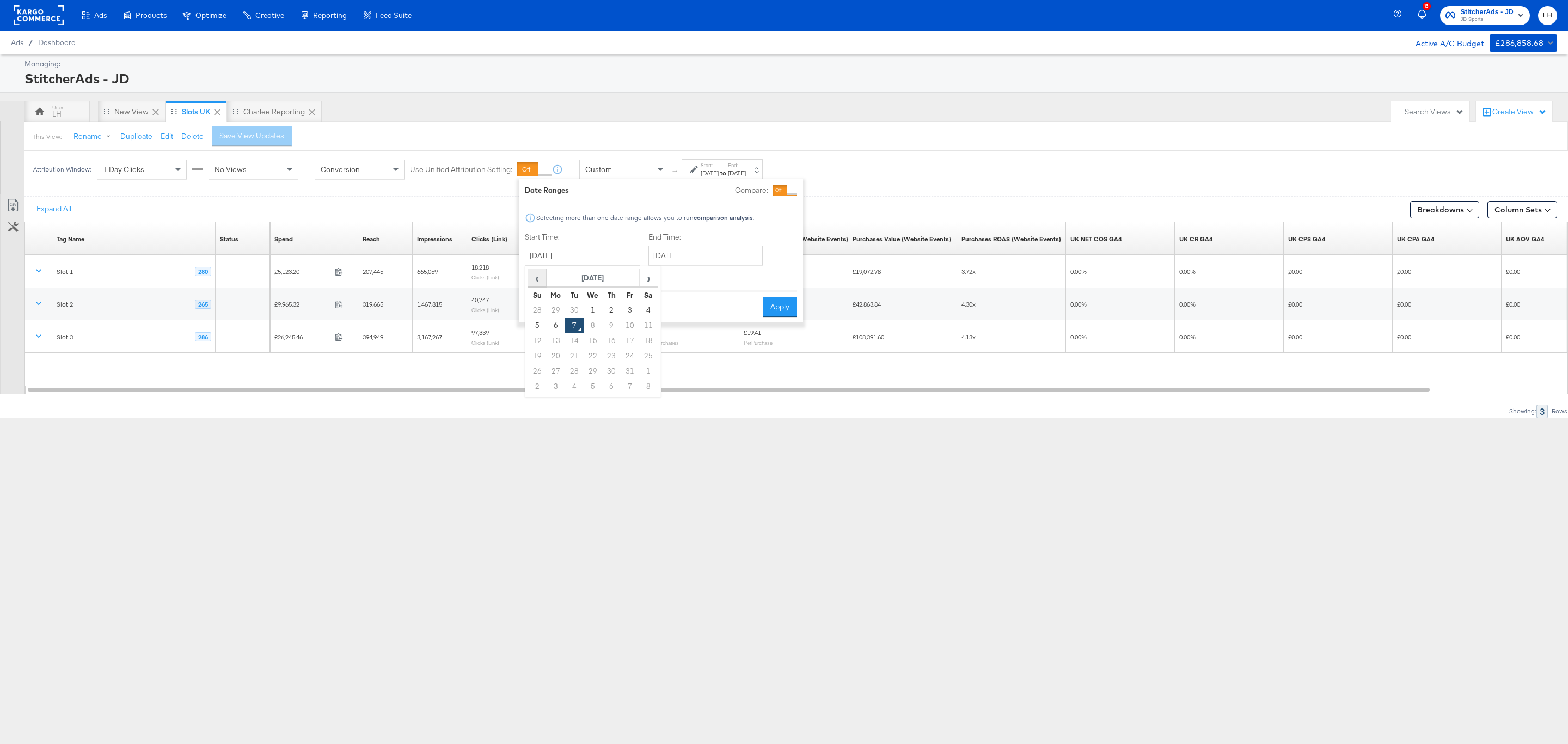
click at [543, 280] on span "‹" at bounding box center [536, 277] width 17 height 16
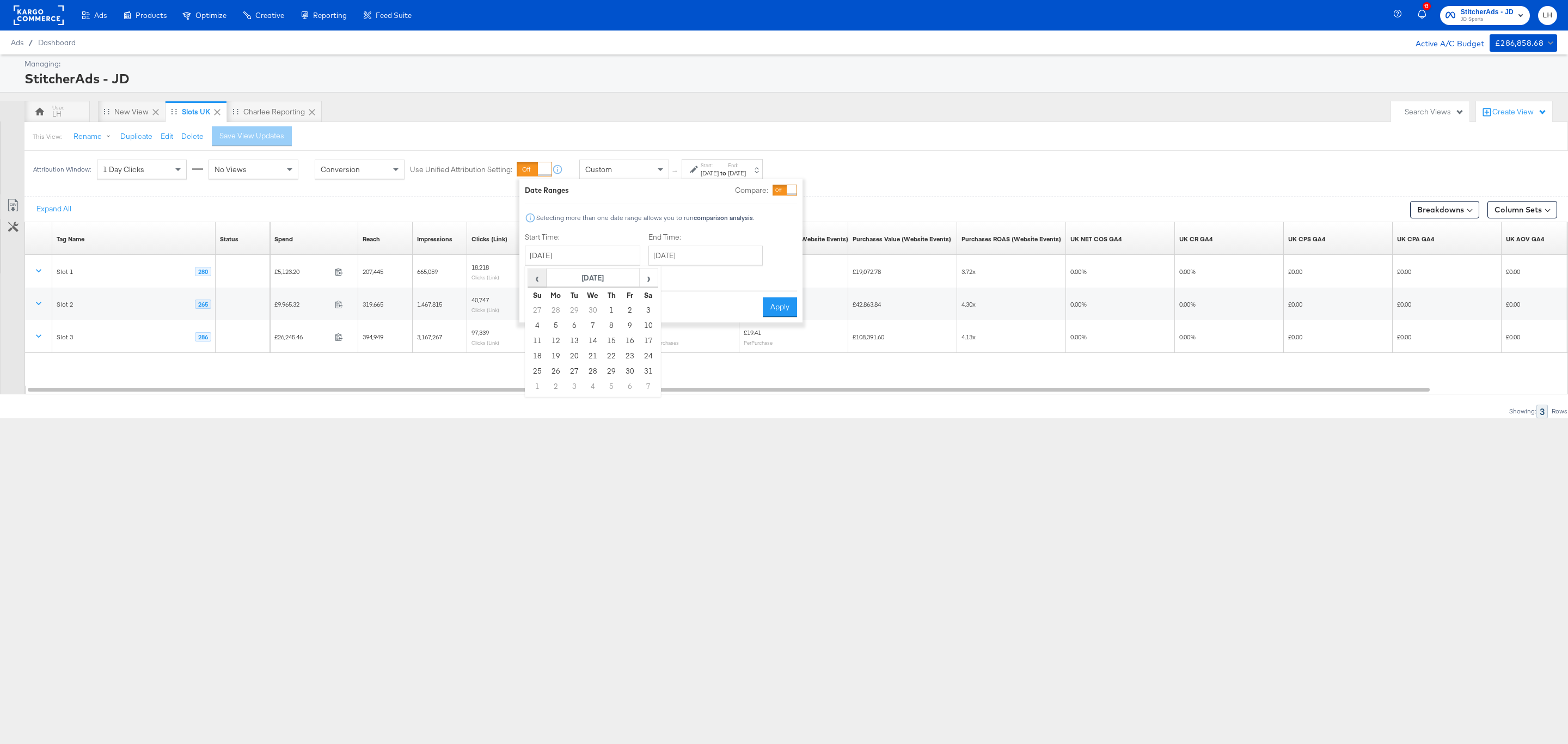
click at [543, 280] on span "‹" at bounding box center [536, 277] width 17 height 16
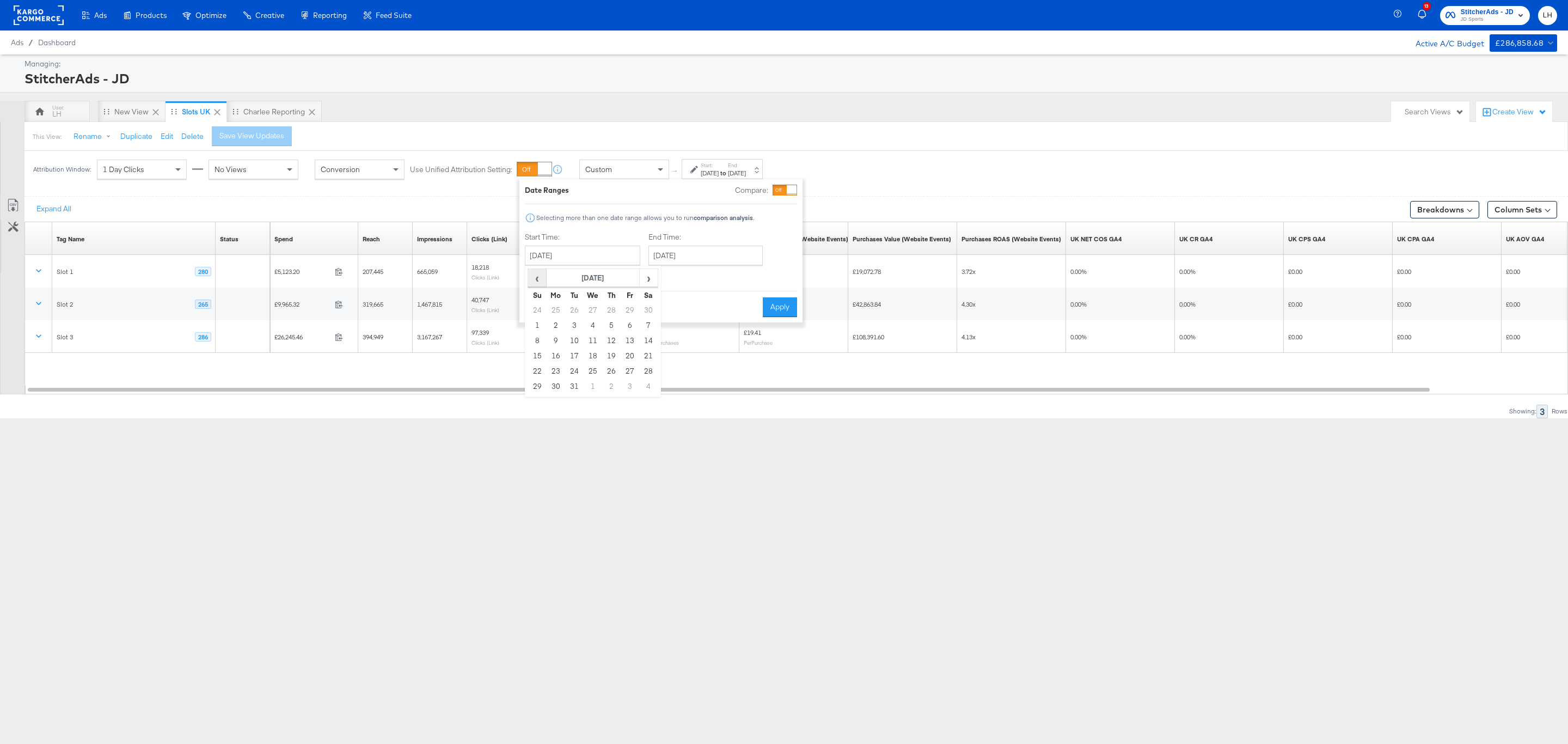
click at [543, 280] on span "‹" at bounding box center [536, 277] width 17 height 16
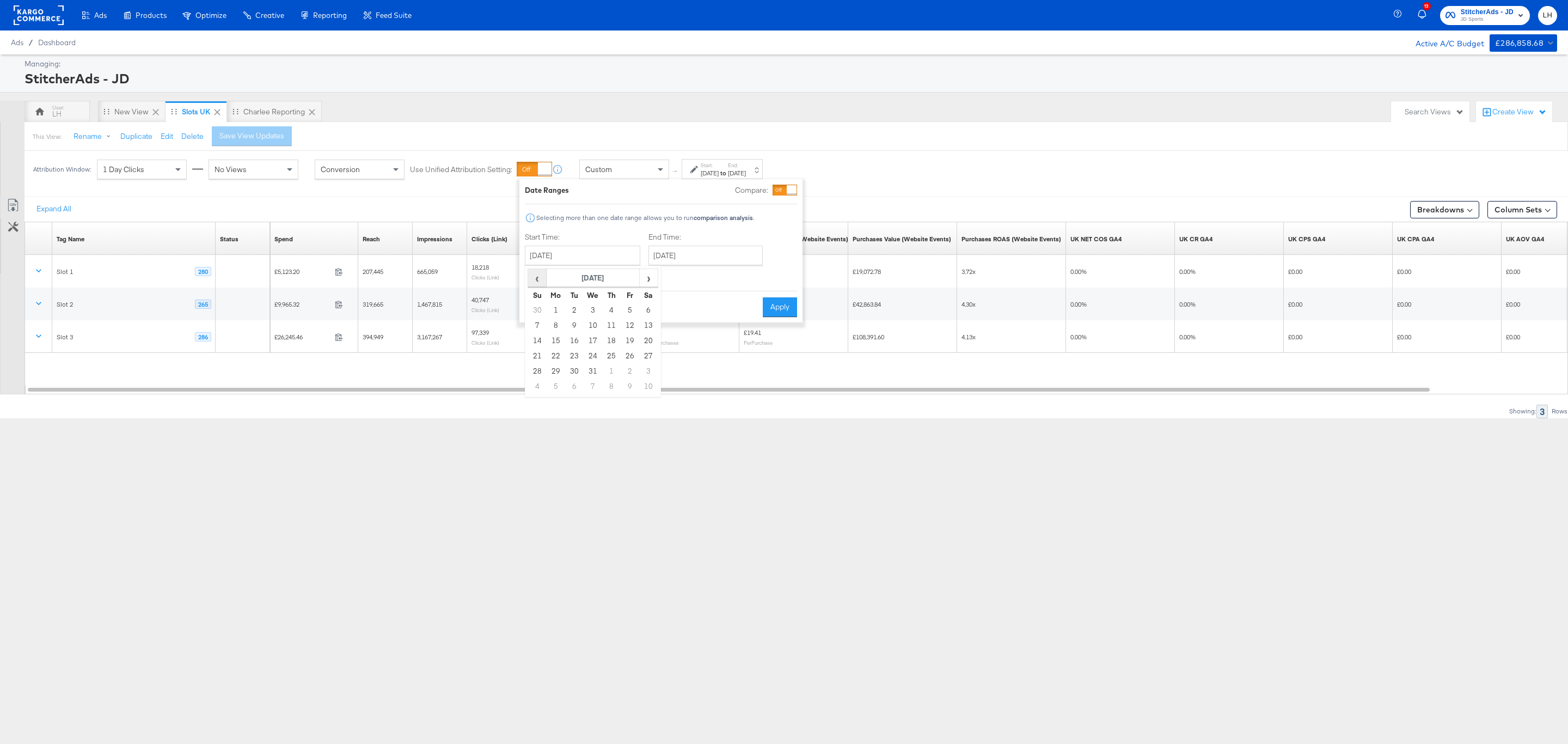
click at [543, 280] on span "‹" at bounding box center [536, 277] width 17 height 16
click at [646, 281] on span "›" at bounding box center [648, 277] width 17 height 16
click at [576, 328] on td "4" at bounding box center [574, 326] width 18 height 15
type input "June 4th 2024"
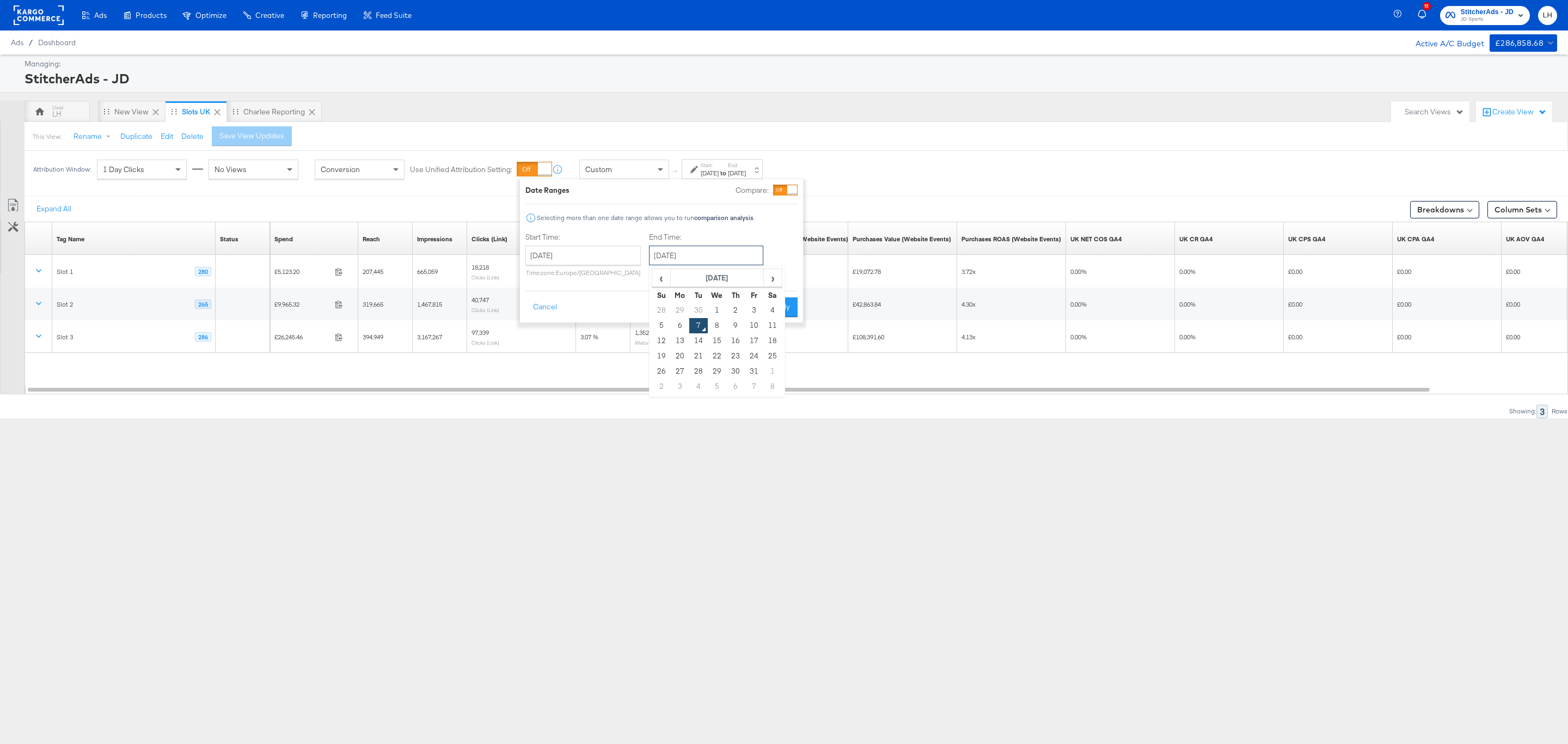
click at [673, 253] on input "[DATE]" at bounding box center [706, 255] width 115 height 20
click at [683, 324] on td "6" at bounding box center [680, 326] width 18 height 15
type input "October 6th 2025"
click at [760, 247] on input "October 6th 2025" at bounding box center [706, 255] width 115 height 20
click at [781, 239] on div "Start Time: June 4th 2024 ‹ June 2024 › Su Mo Tu We Th Fr Sa 26 27 28 29 30 31 …" at bounding box center [661, 256] width 272 height 50
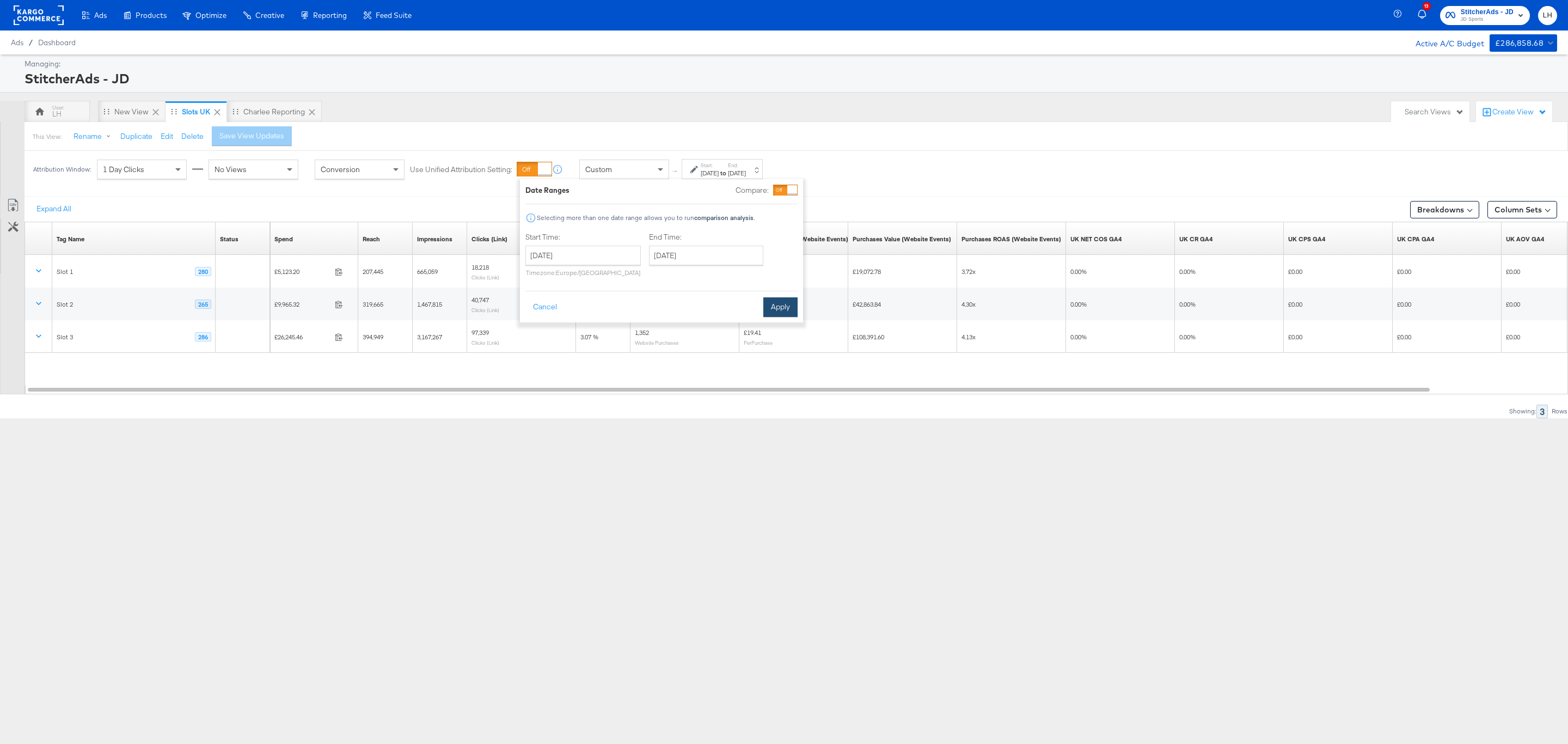
click at [789, 304] on button "Apply" at bounding box center [780, 307] width 35 height 20
